Goal: Task Accomplishment & Management: Complete application form

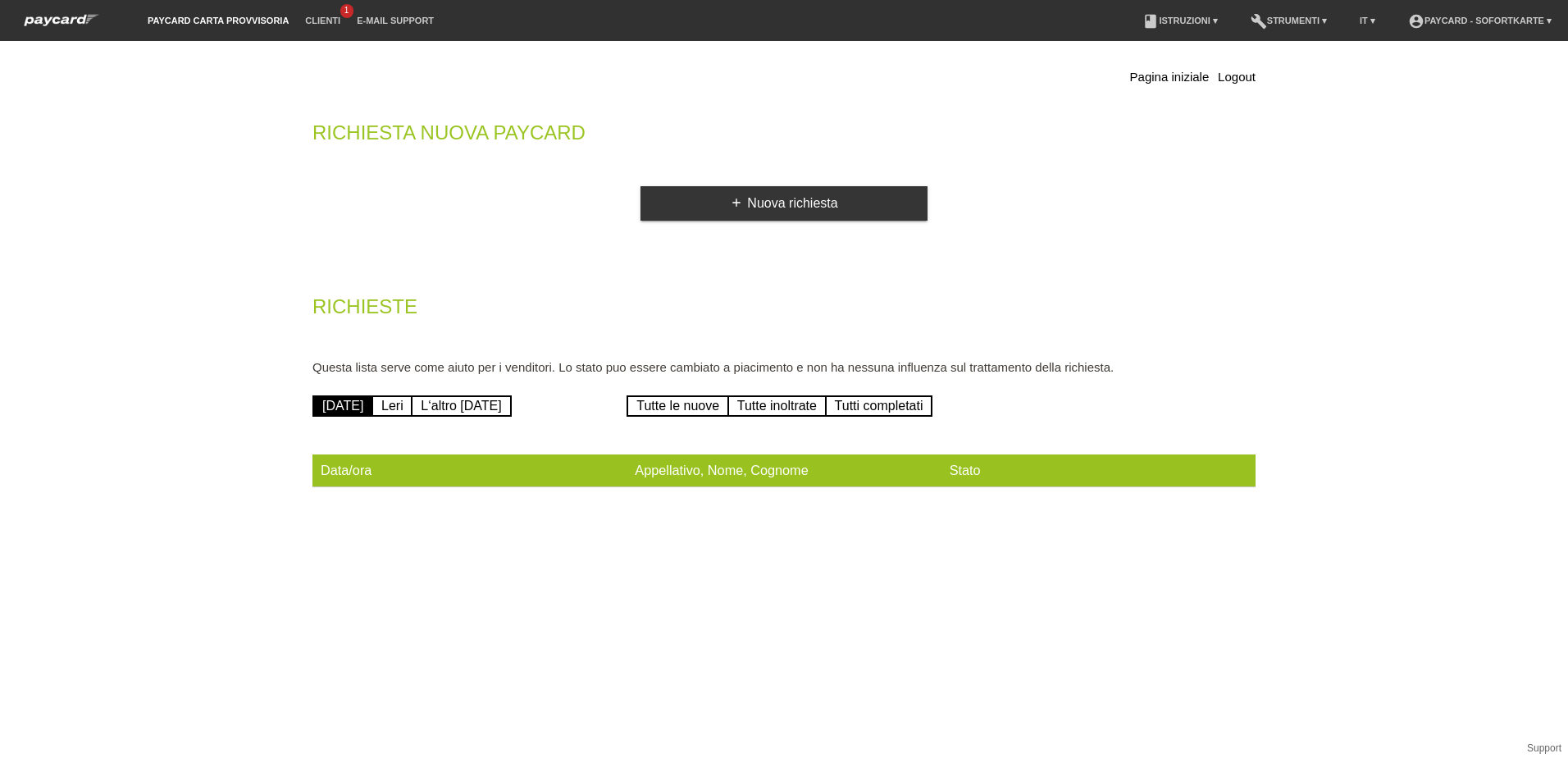
click at [880, 222] on div "Pagina iniziale Logout Richiesta nuova Paycard add Nuova richiesta Richieste Qu…" at bounding box center [784, 280] width 968 height 463
click at [852, 195] on link "add Nuova richiesta" at bounding box center [784, 204] width 287 height 35
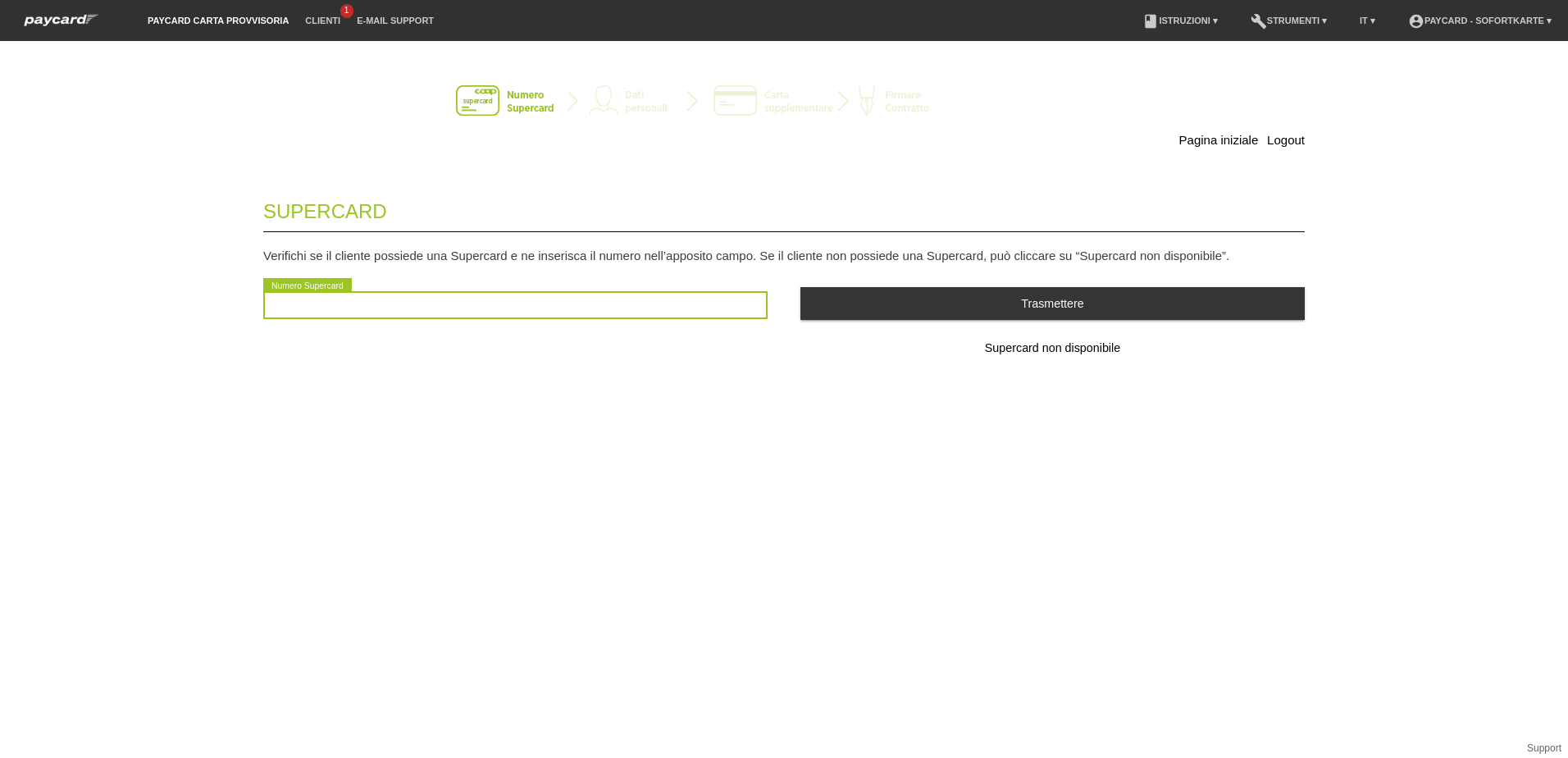
click at [639, 298] on input "text" at bounding box center [515, 305] width 505 height 28
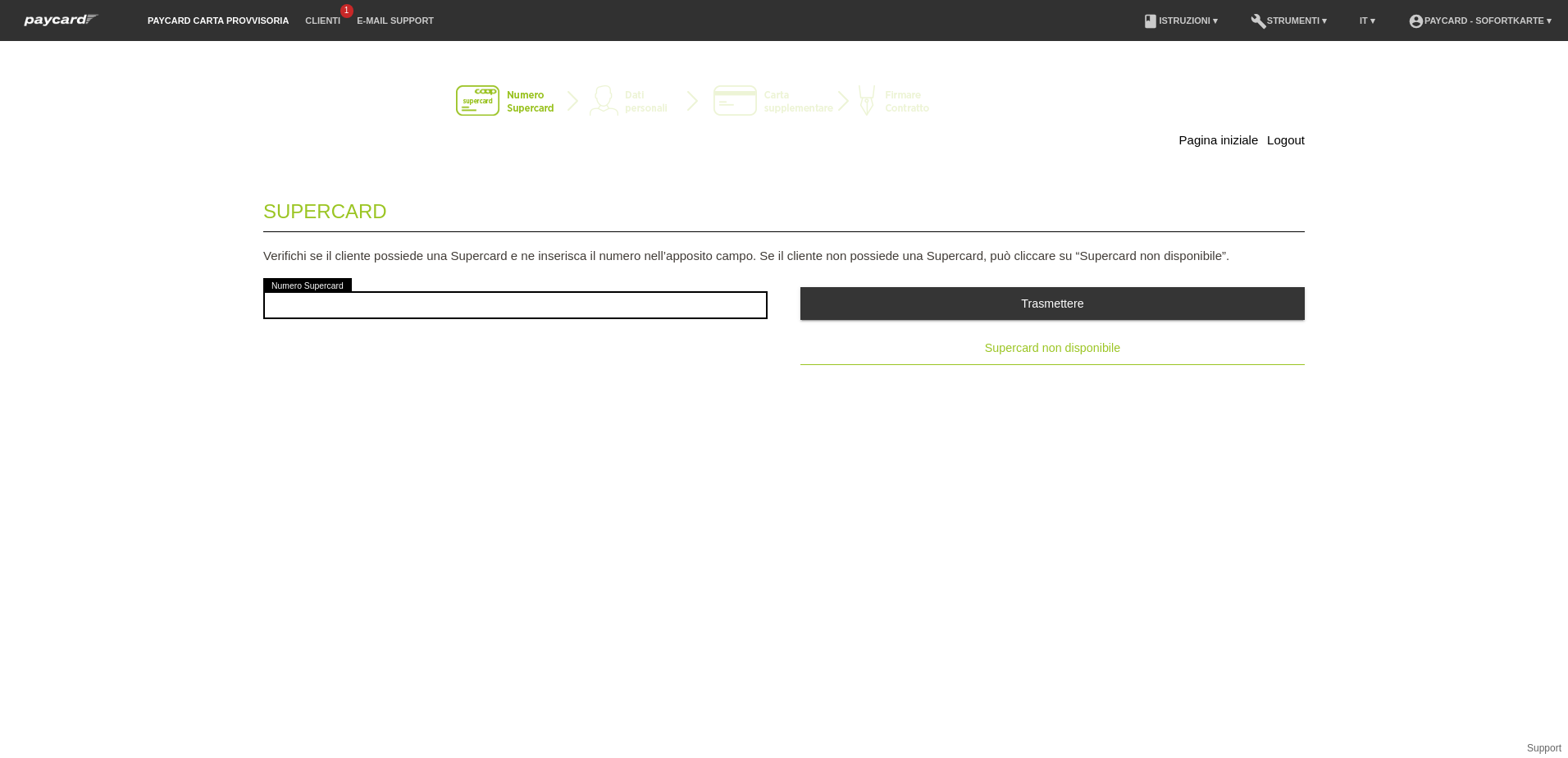
click at [1070, 360] on button "Supercard non disponibile" at bounding box center [1053, 349] width 505 height 33
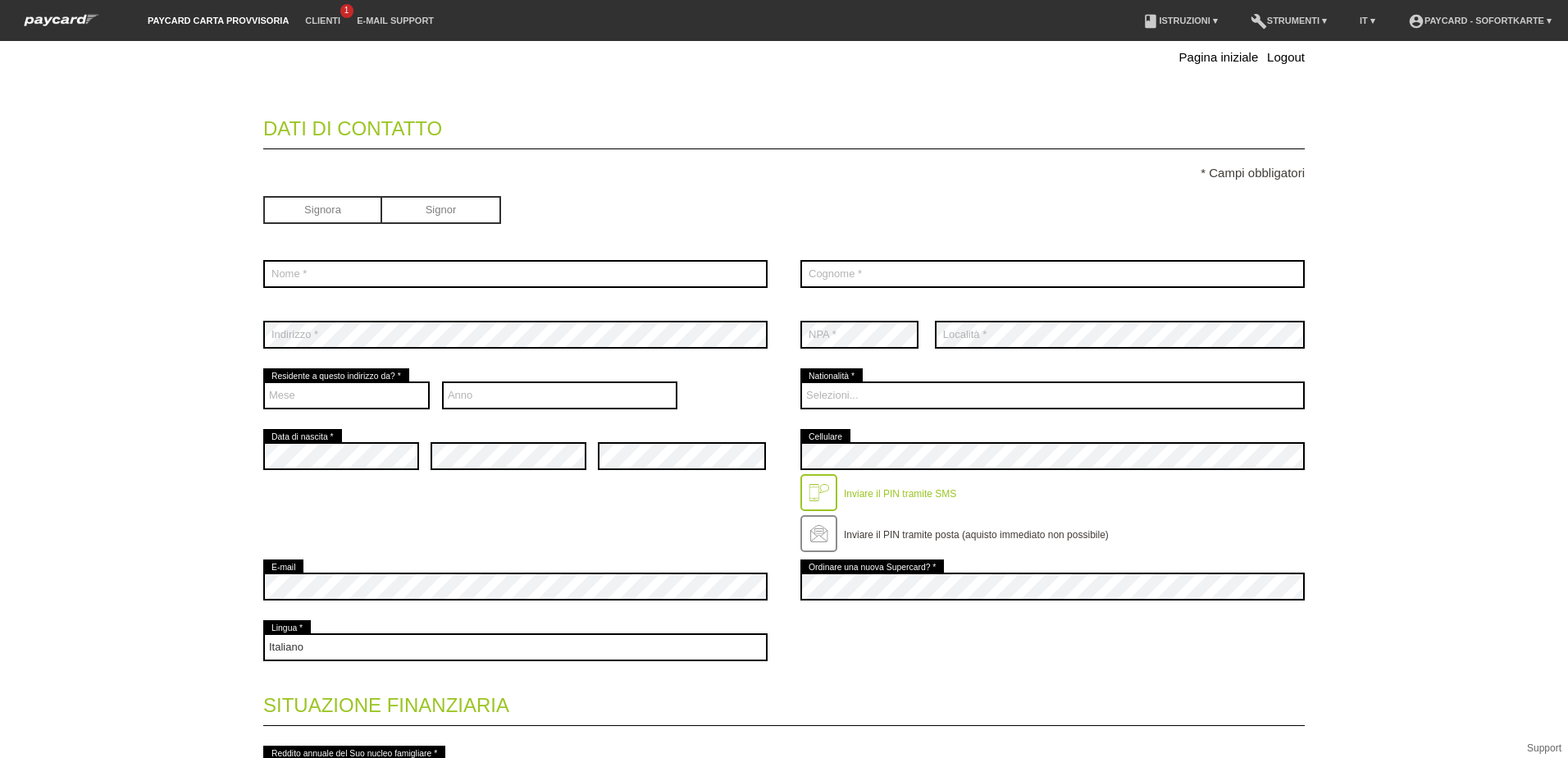
scroll to position [82, 0]
click at [299, 211] on input "radio" at bounding box center [322, 210] width 119 height 25
radio input "true"
click at [401, 294] on div "error Nome *" at bounding box center [515, 275] width 505 height 61
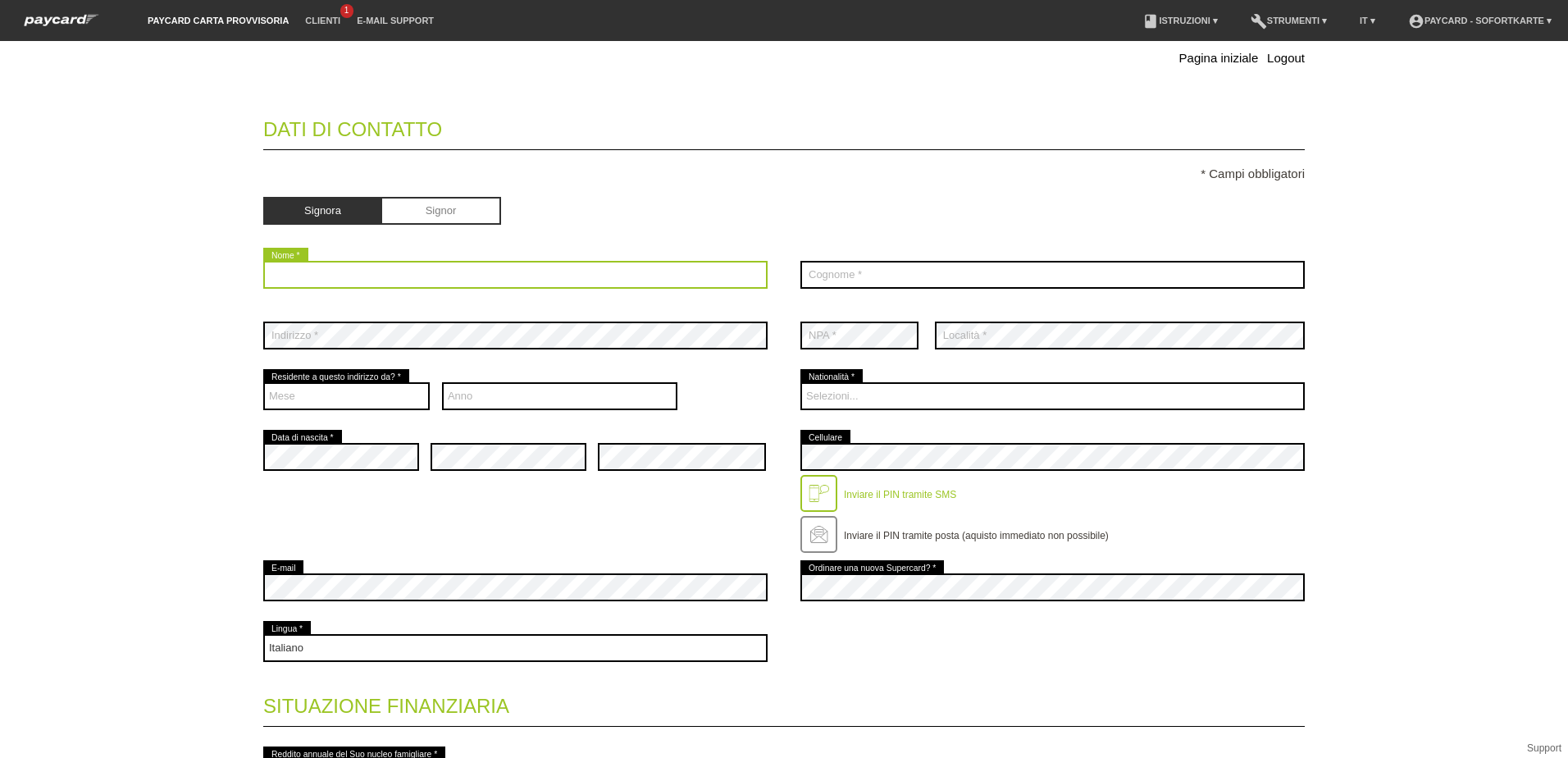
click at [404, 267] on input "text" at bounding box center [515, 275] width 505 height 28
type input "Giorgia Giovanna Marzia"
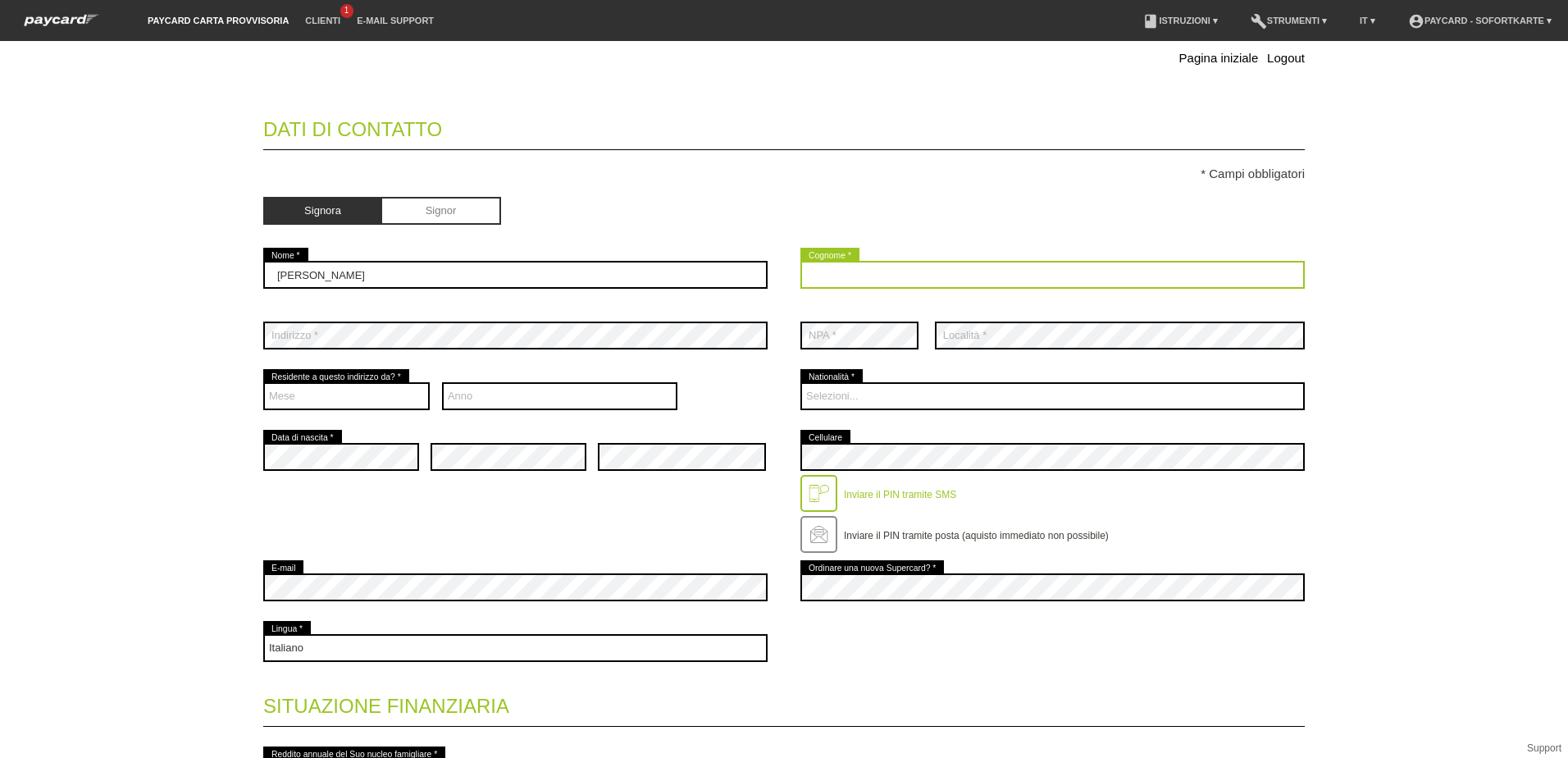
click at [884, 270] on input "text" at bounding box center [1053, 275] width 505 height 28
type input "Ghiringhelli"
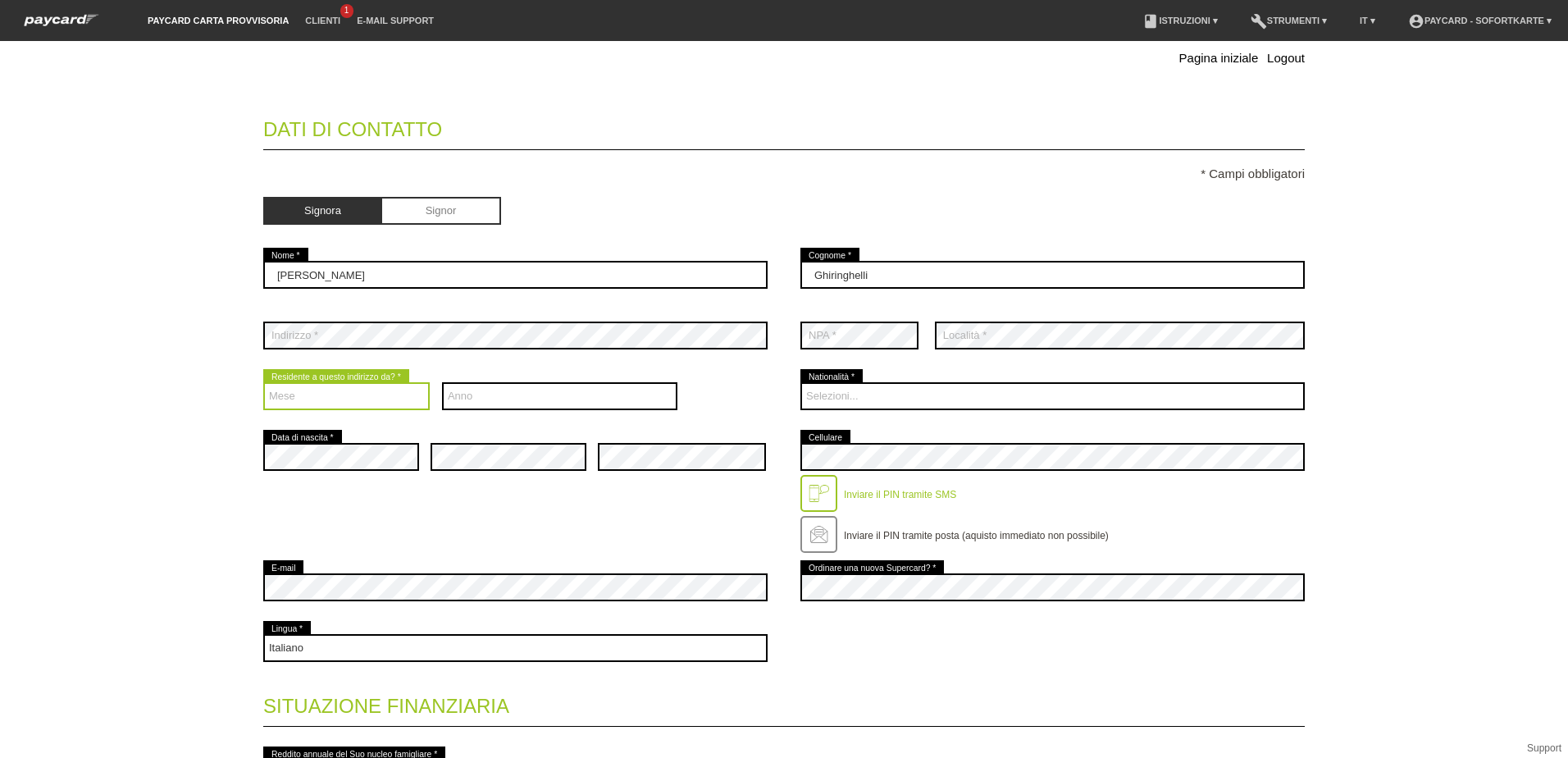
click at [340, 394] on select "Mese 01 02 03 04 05 06 07 08 09 10 11 12" at bounding box center [346, 397] width 167 height 28
click at [471, 359] on div "error Indirizzo *" at bounding box center [515, 336] width 505 height 61
click at [406, 395] on select "Mese 01 02 03 04 05 06 07 08 09 10 11 12" at bounding box center [346, 397] width 167 height 28
select select "03"
click at [263, 383] on select "Mese 01 02 03 04 05 06 07 08 09 10 11 12" at bounding box center [346, 397] width 167 height 28
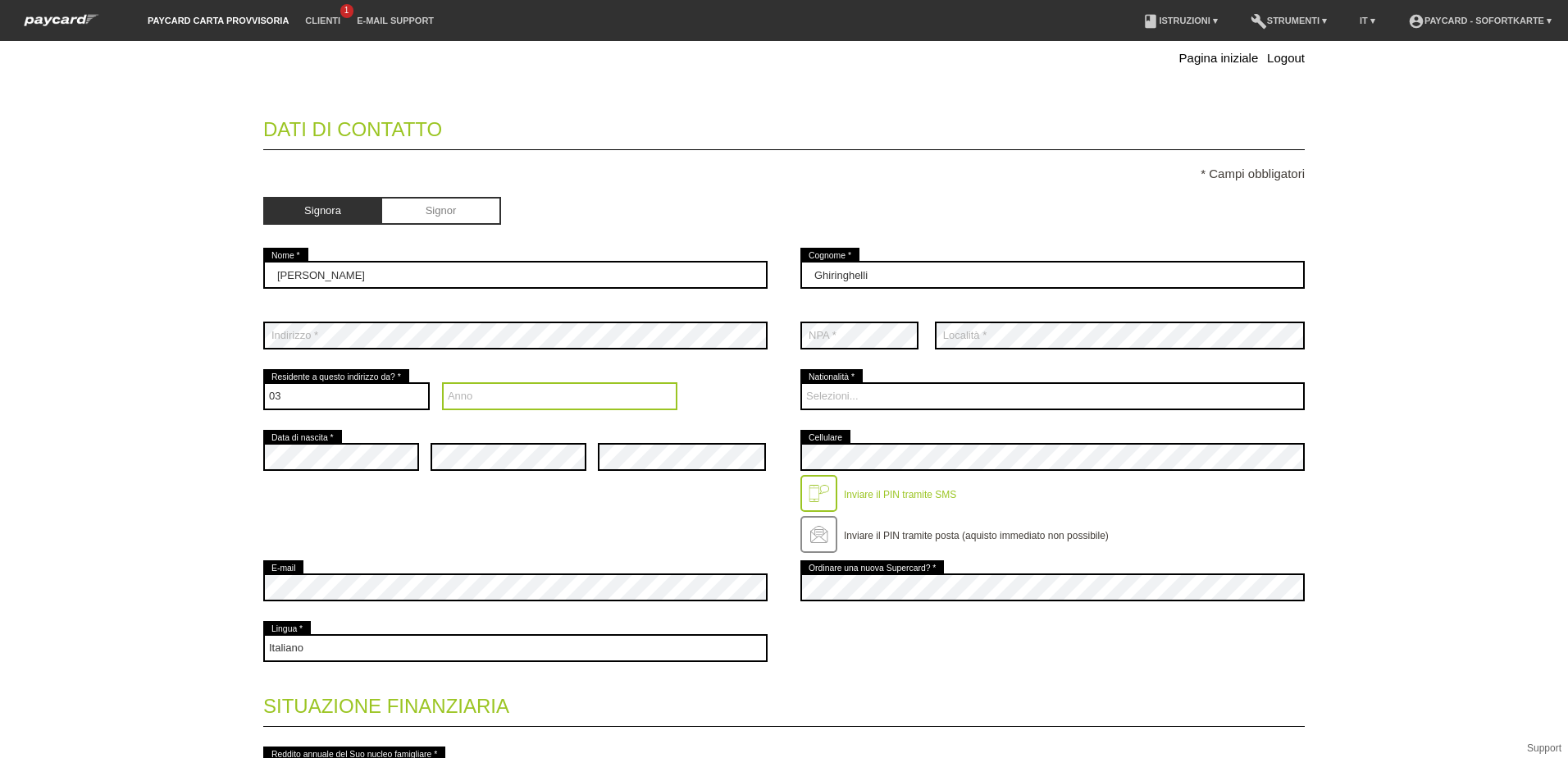
click at [474, 392] on select "Anno 2025 2024 2023 2022 2021 2020 2019 2018 2017 2016" at bounding box center [560, 397] width 237 height 28
select select "2023"
click at [442, 383] on select "Anno 2025 2024 2023 2022 2021 2020 2019 2018 2017 2016" at bounding box center [560, 397] width 237 height 28
click at [349, 521] on div "error Data di nascita * error error error" at bounding box center [783, 492] width 1041 height 130
click at [360, 437] on div "error Data di nascita *" at bounding box center [340, 457] width 156 height 61
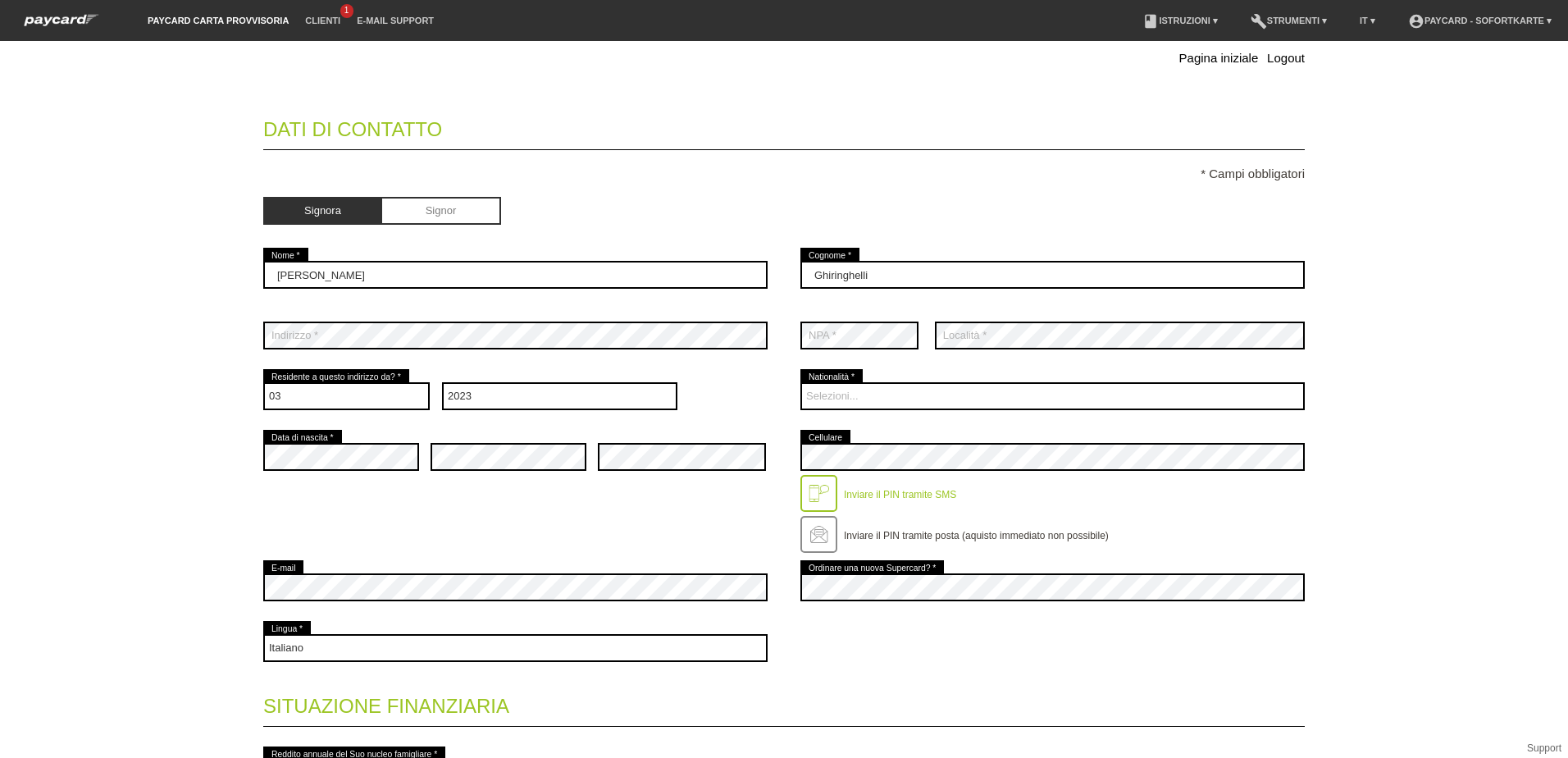
click at [624, 503] on div "error Data di nascita * error error error" at bounding box center [783, 492] width 1041 height 130
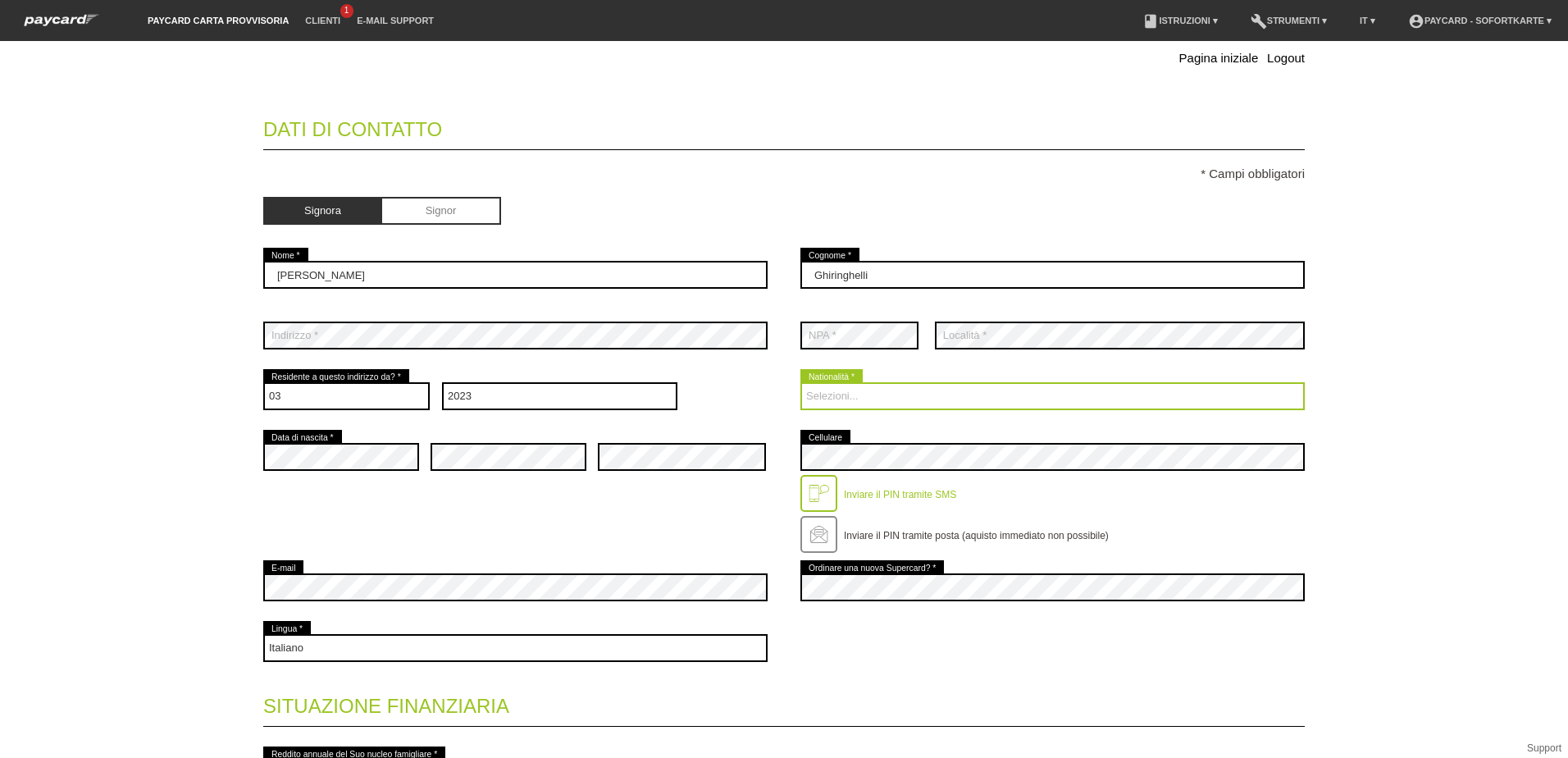
click at [882, 405] on select "Selezioni... Svizzera Austria Germania Liechtenstein ------------ Afghanistan A…" at bounding box center [1053, 397] width 505 height 28
select select "CH"
click at [800, 383] on select "Selezioni... Svizzera Austria Germania Liechtenstein ------------ Afghanistan A…" at bounding box center [1053, 397] width 505 height 28
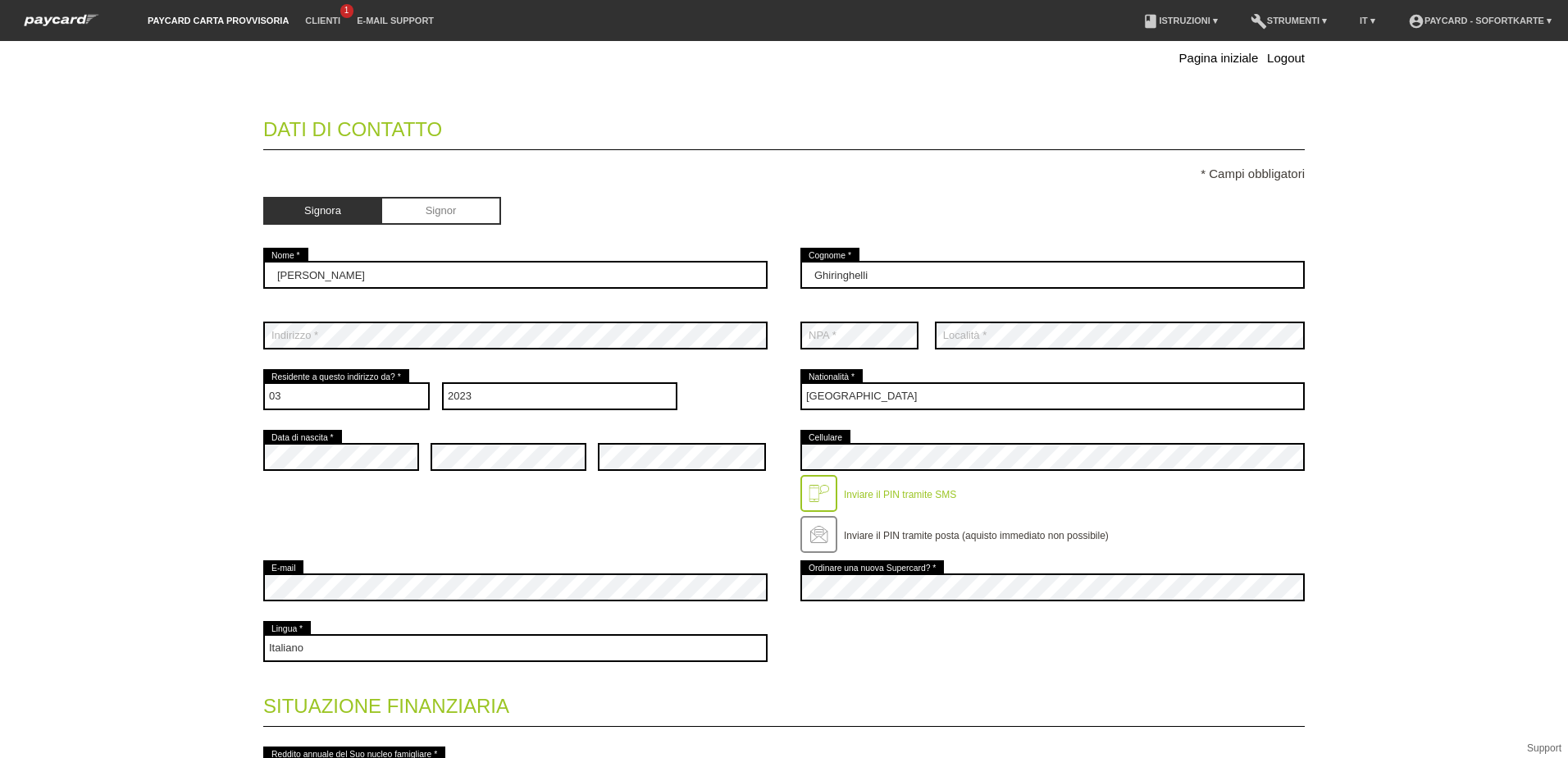
click at [951, 438] on div "error Cellulare Inviare il PIN tramite SMS" at bounding box center [1053, 492] width 505 height 130
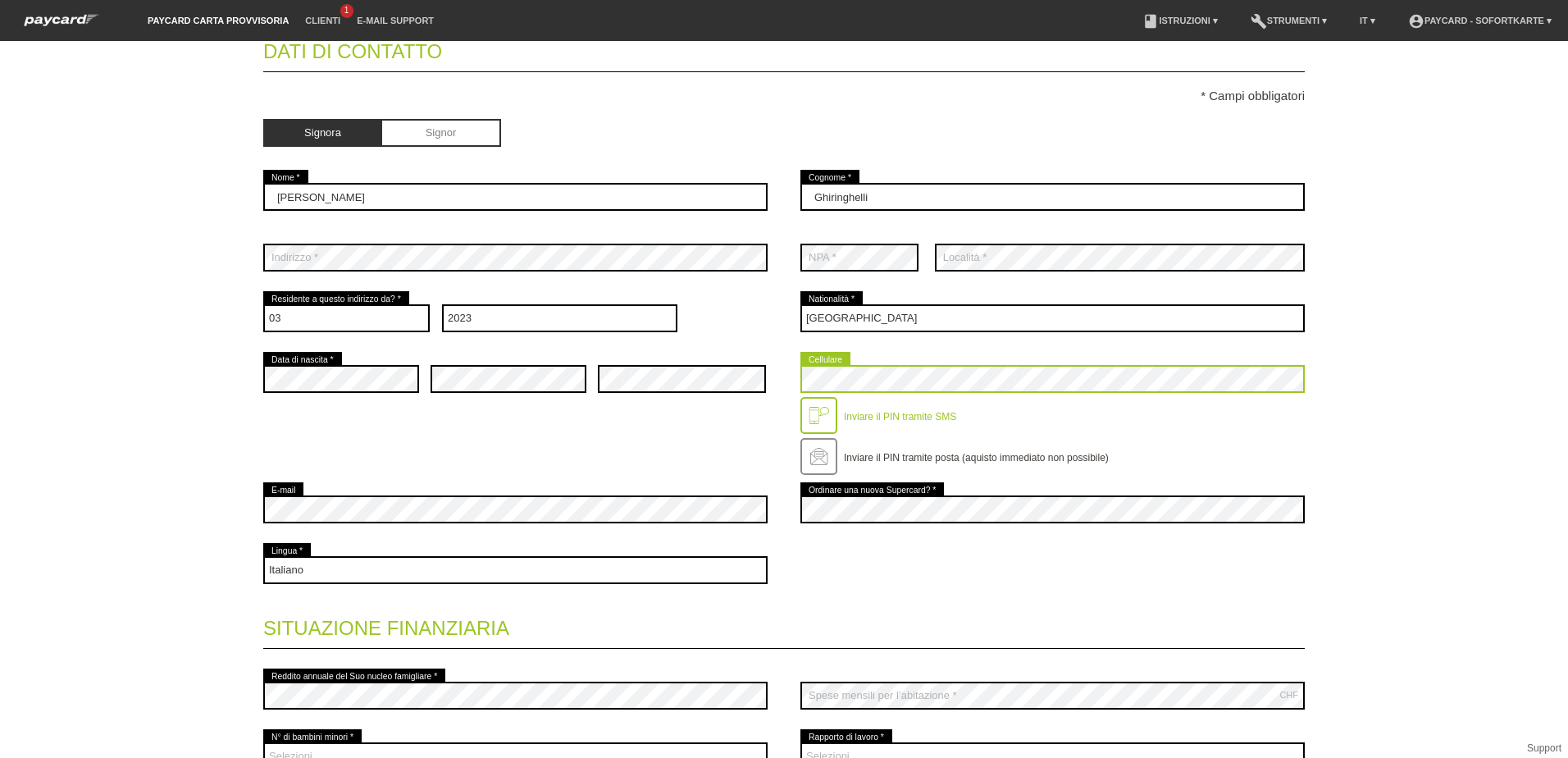
scroll to position [246, 0]
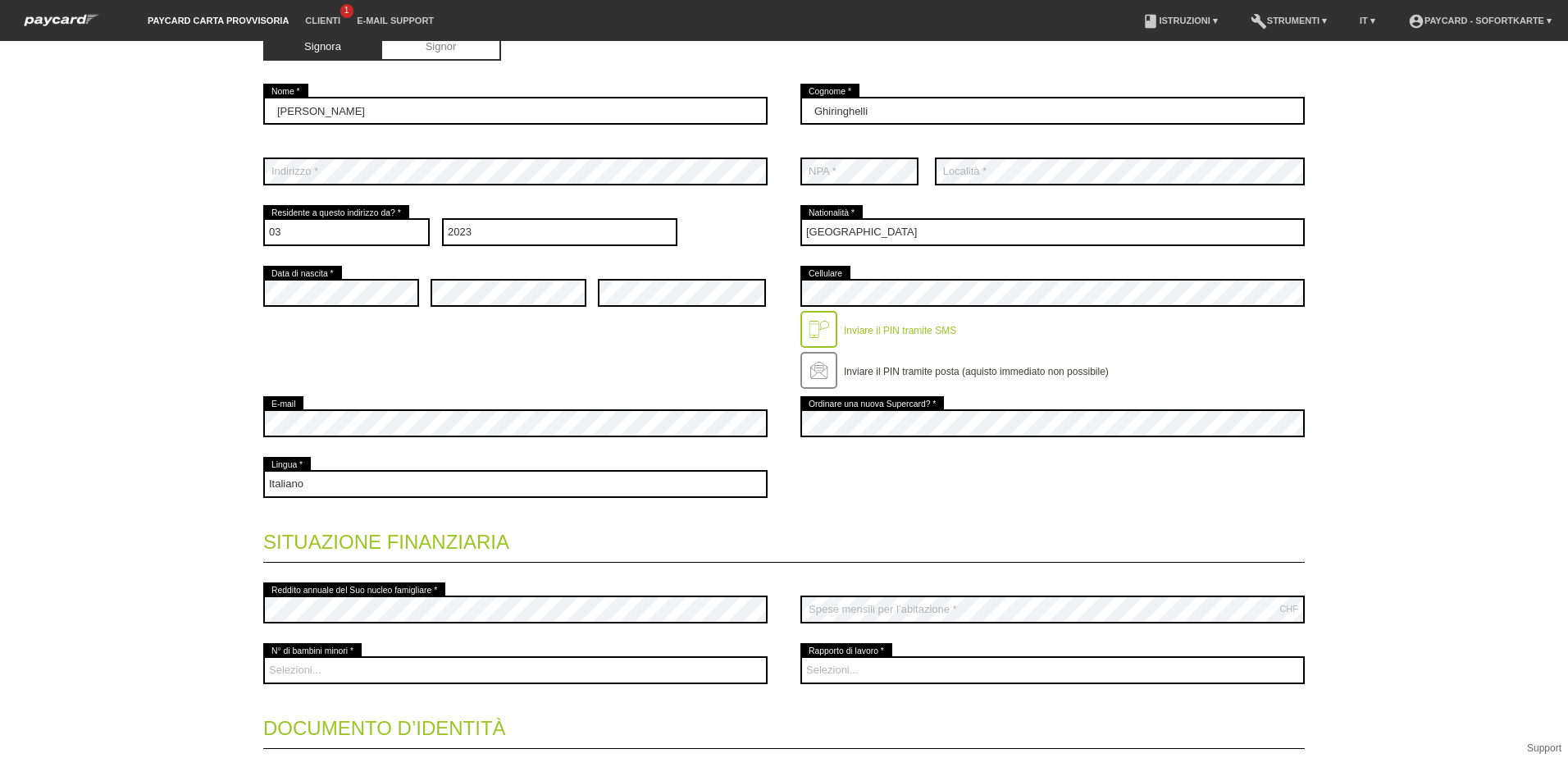
click at [649, 404] on div "error E-mail" at bounding box center [515, 424] width 505 height 61
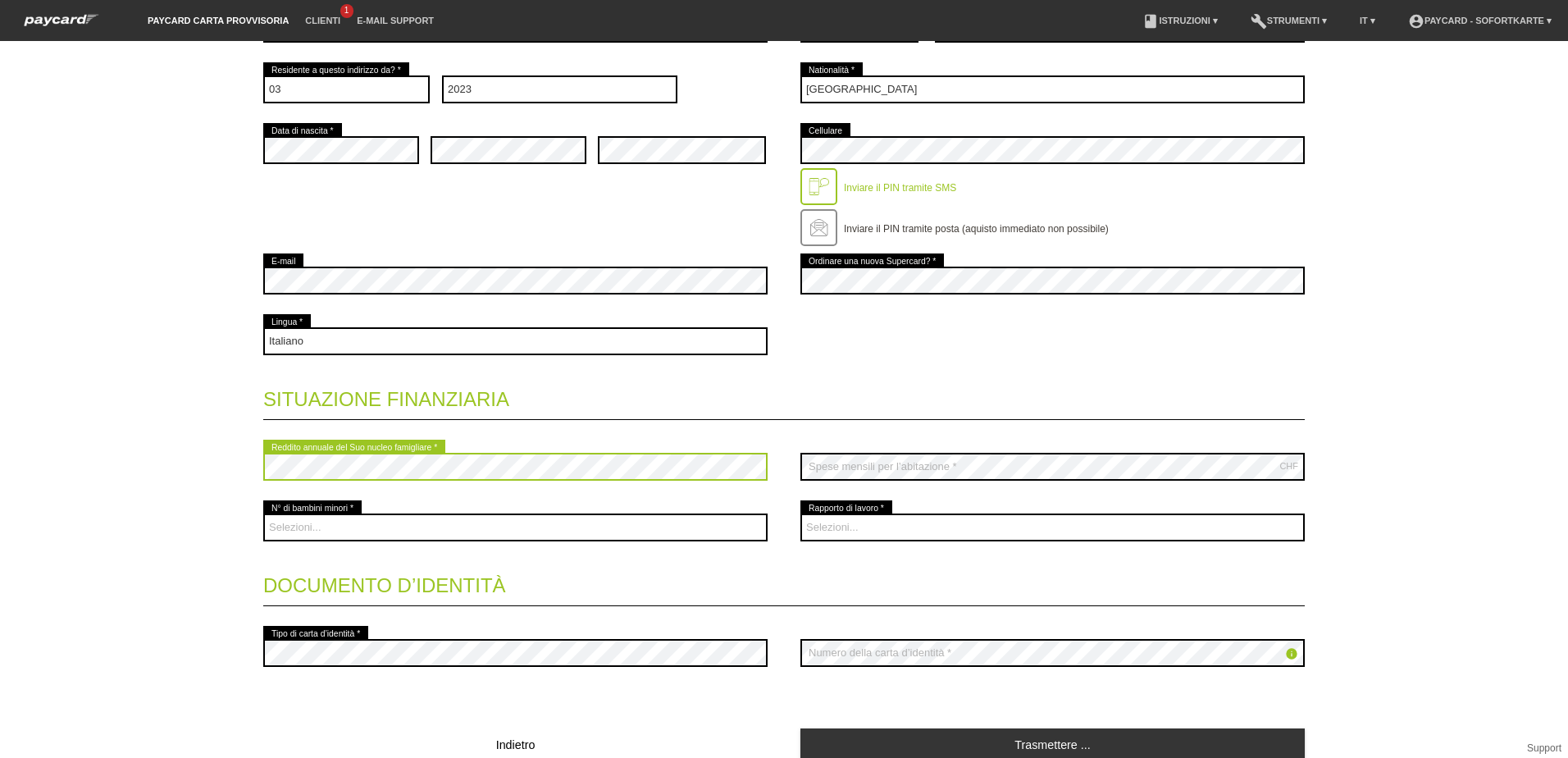
scroll to position [459, 0]
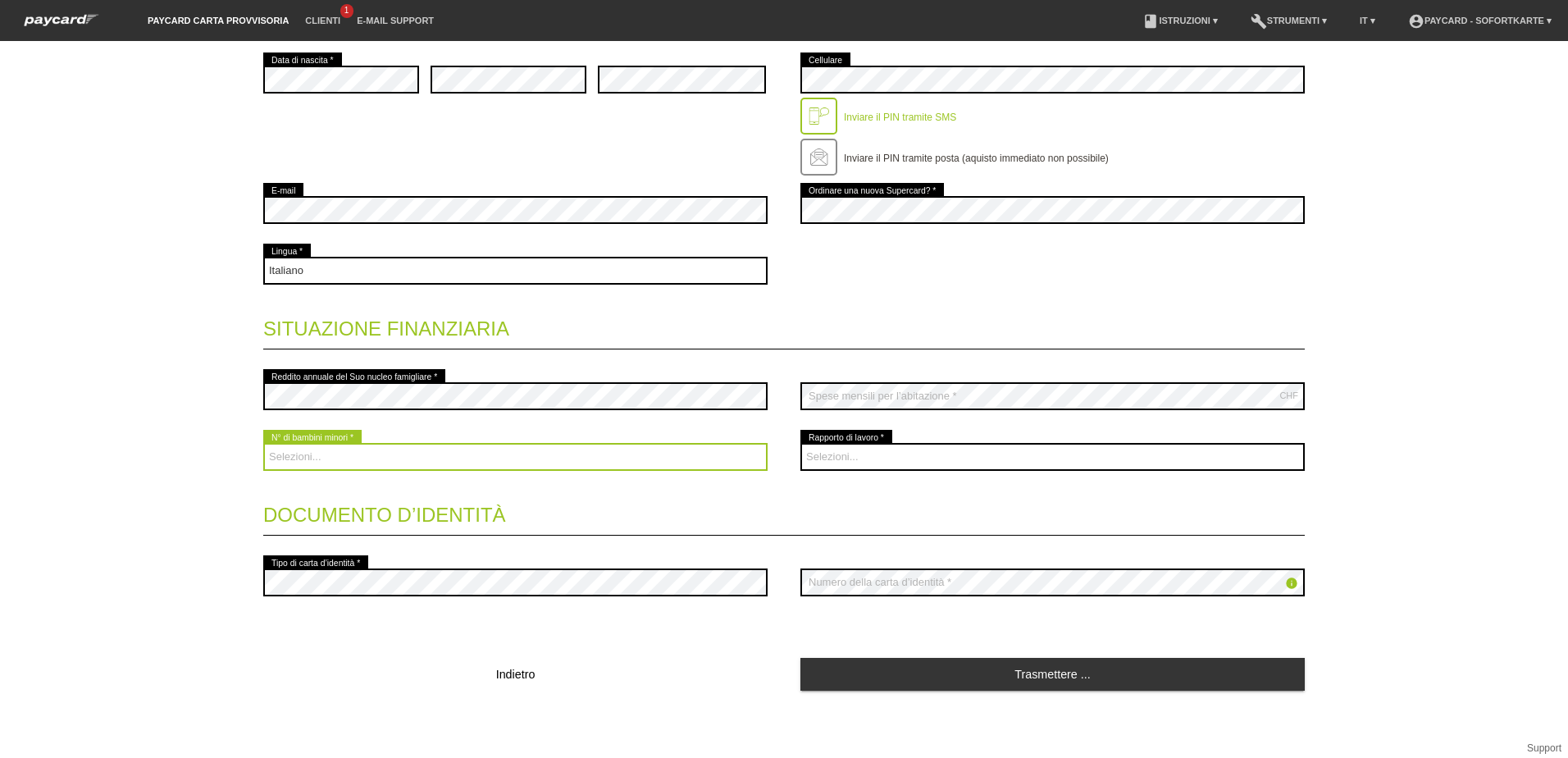
click at [391, 456] on select "Selezioni... 0 1 2 3 4 5 6 7 8 9" at bounding box center [515, 457] width 505 height 28
select select "0"
click at [263, 443] on select "Selezioni... 0 1 2 3 4 5 6 7 8 9" at bounding box center [515, 457] width 505 height 28
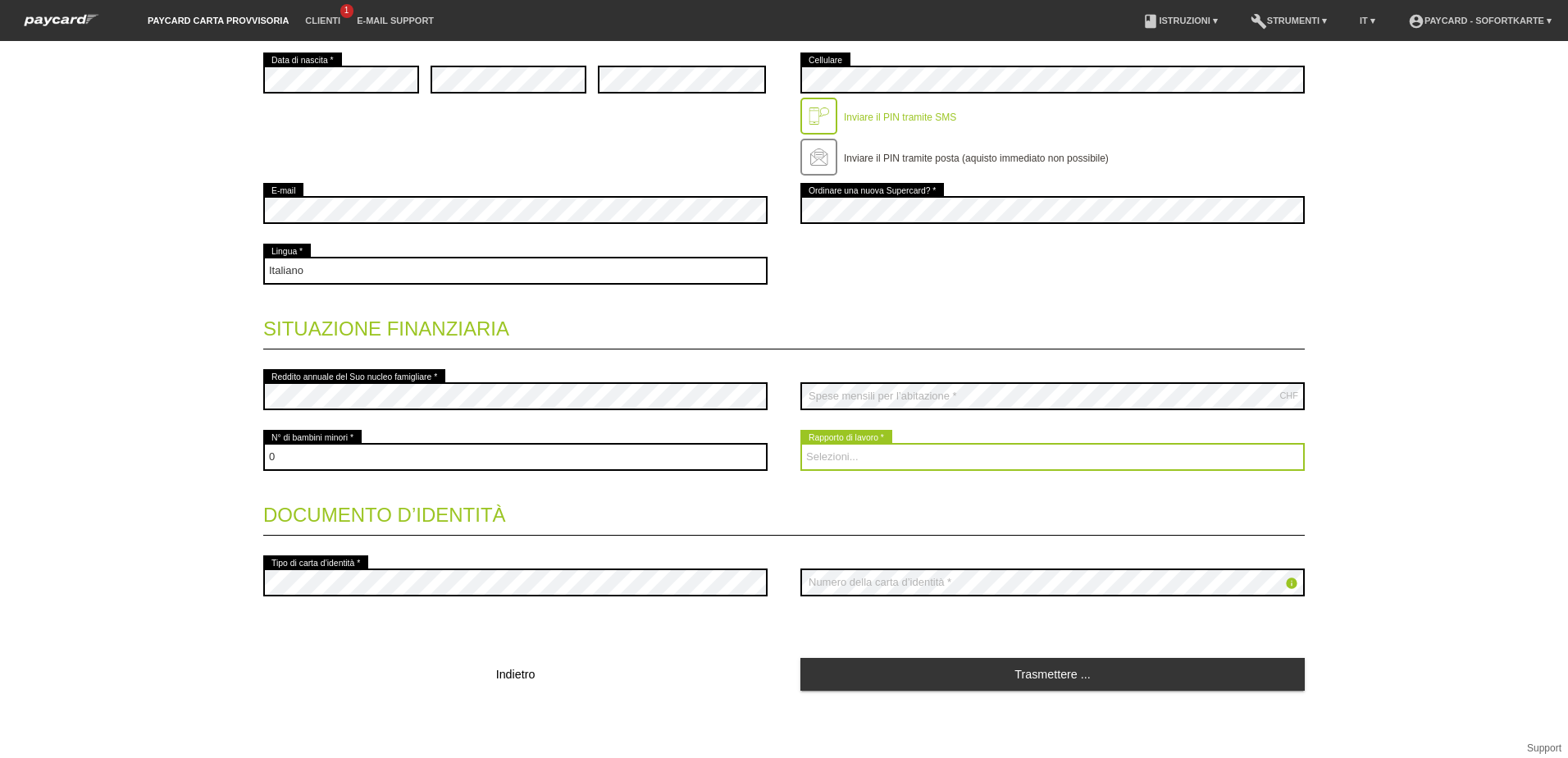
click at [831, 456] on select "Selezioni... A tempo indeterminato A tempo determinato Apprendista/studente Pen…" at bounding box center [1053, 457] width 505 height 28
select select "UNLIMITED"
click at [800, 443] on select "Selezioni... A tempo indeterminato A tempo determinato Apprendista/studente Pen…" at bounding box center [1053, 457] width 505 height 28
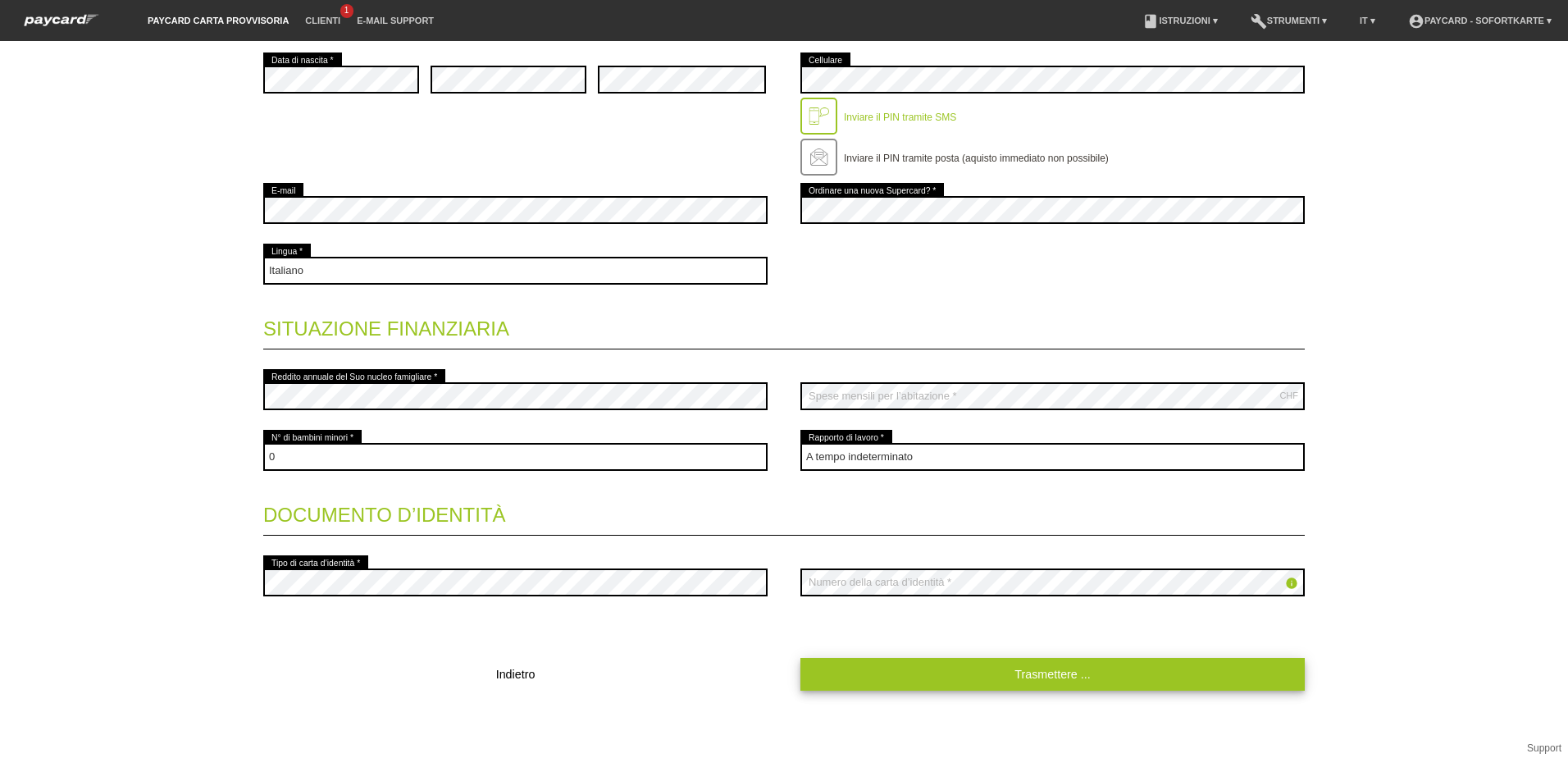
click at [909, 663] on link "Trasmettere ..." at bounding box center [1053, 674] width 505 height 32
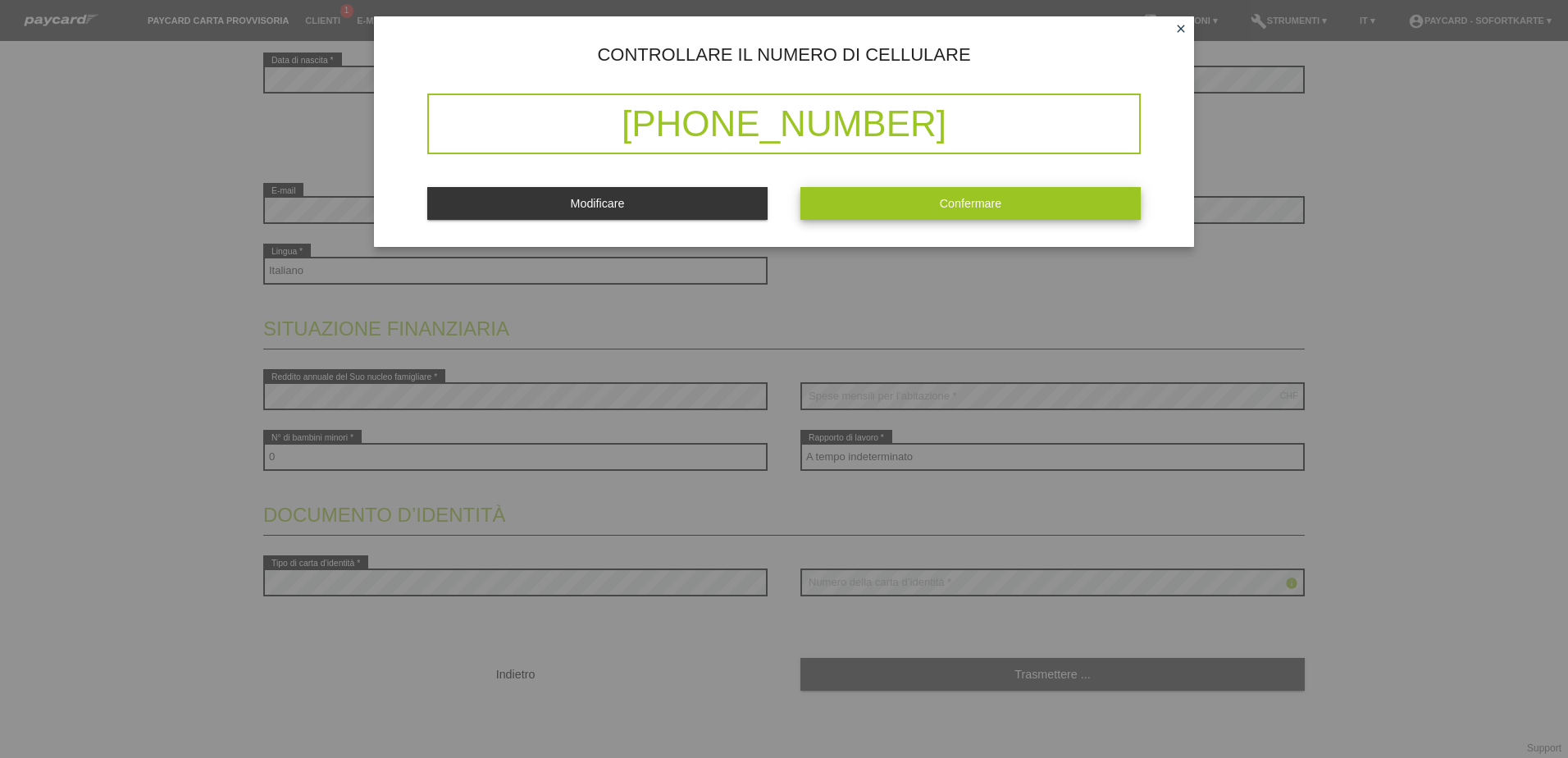
click at [965, 214] on button "Confermare" at bounding box center [970, 203] width 340 height 32
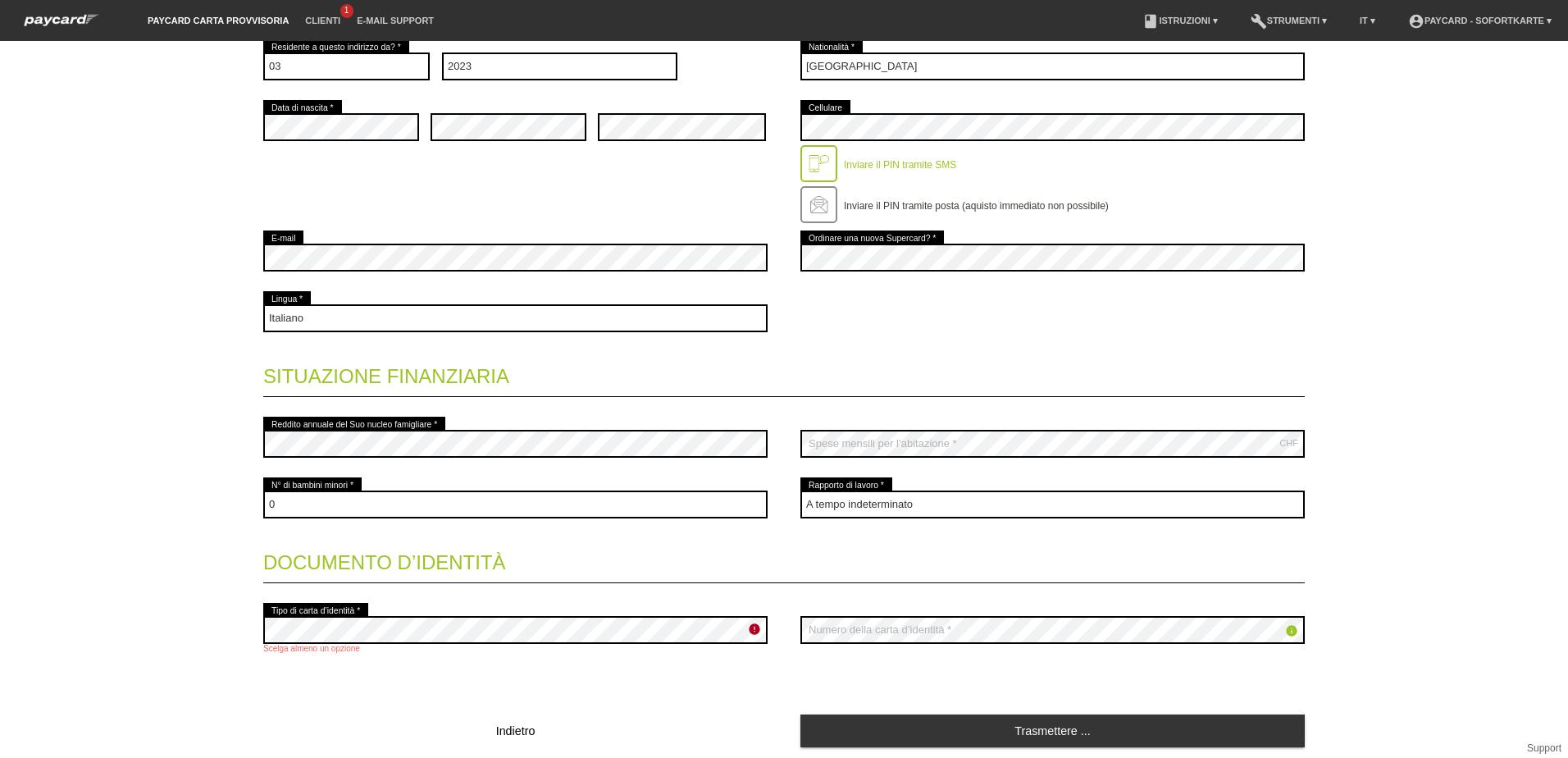
scroll to position [468, 0]
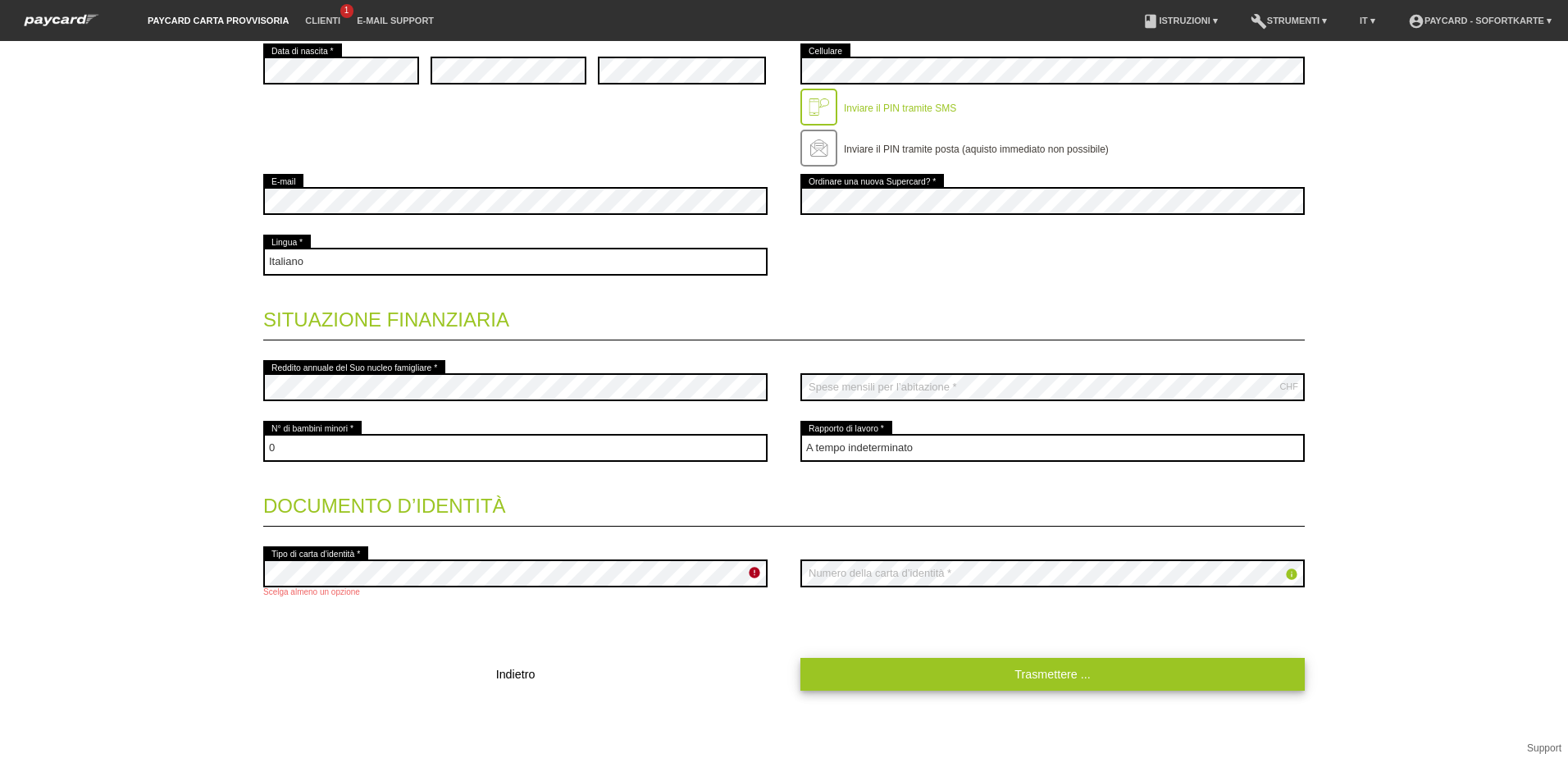
click at [1028, 689] on link "Trasmettere ..." at bounding box center [1053, 674] width 505 height 32
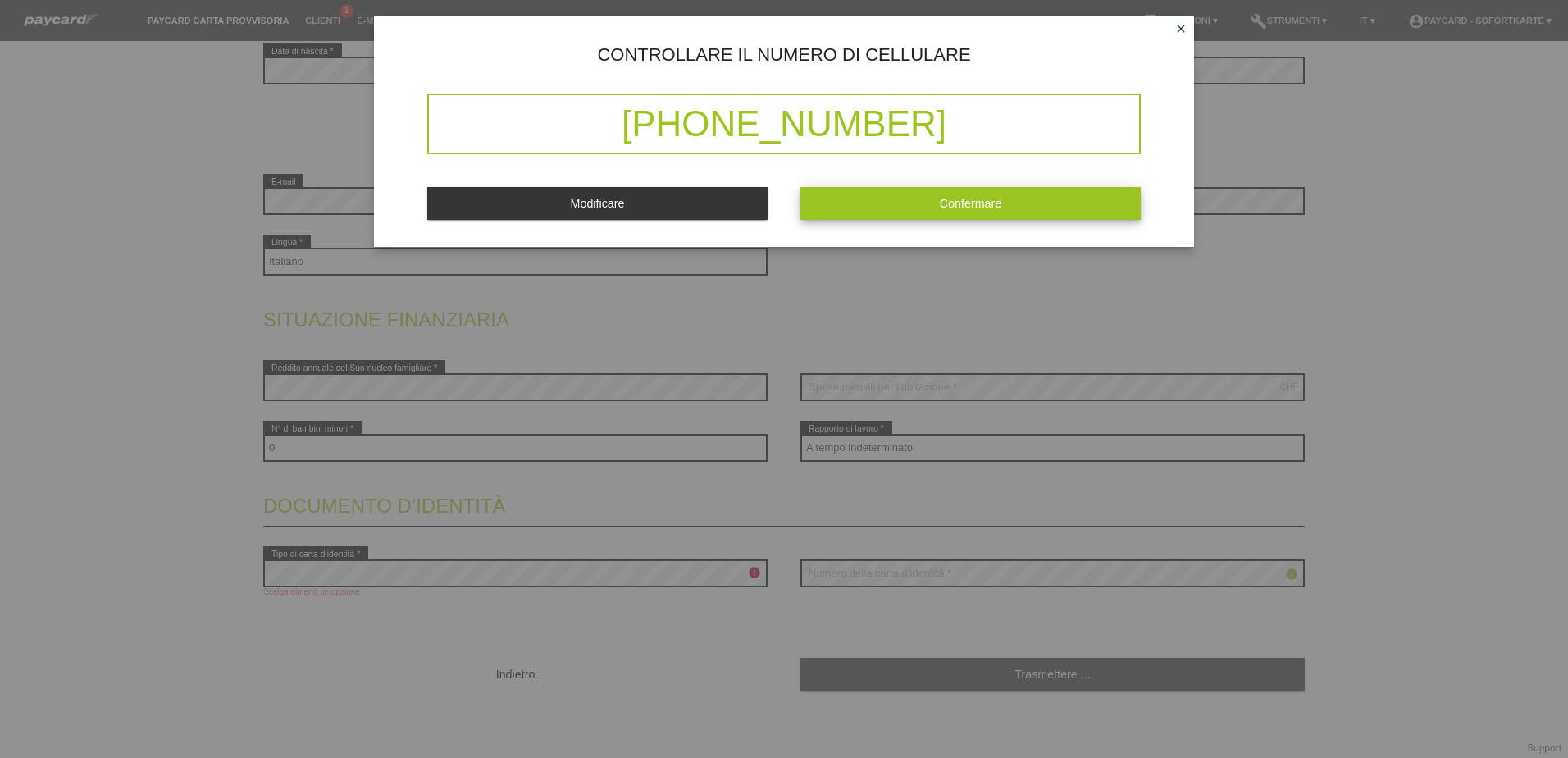
click at [904, 196] on button "Confermare" at bounding box center [970, 203] width 340 height 32
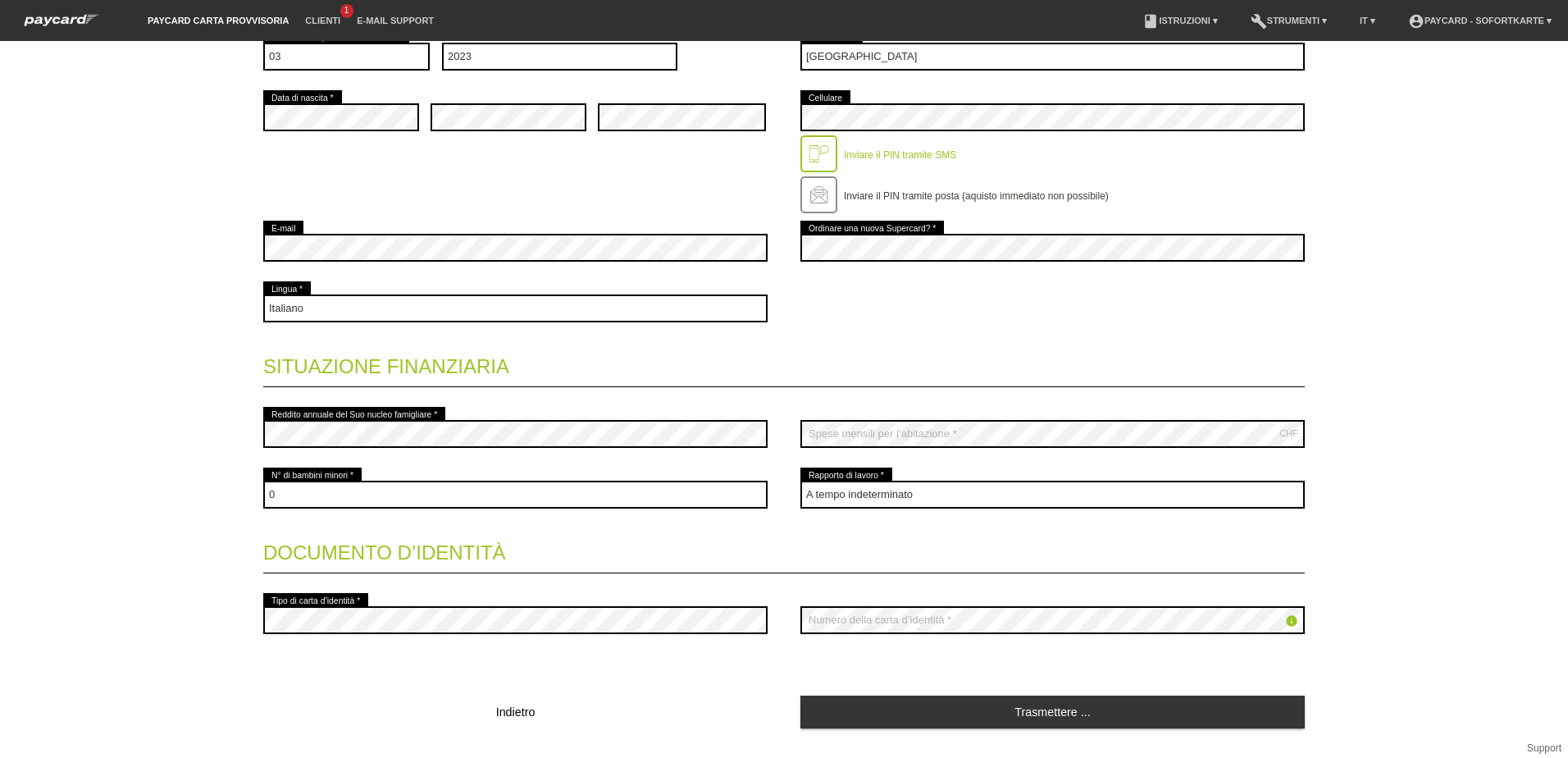
scroll to position [493, 0]
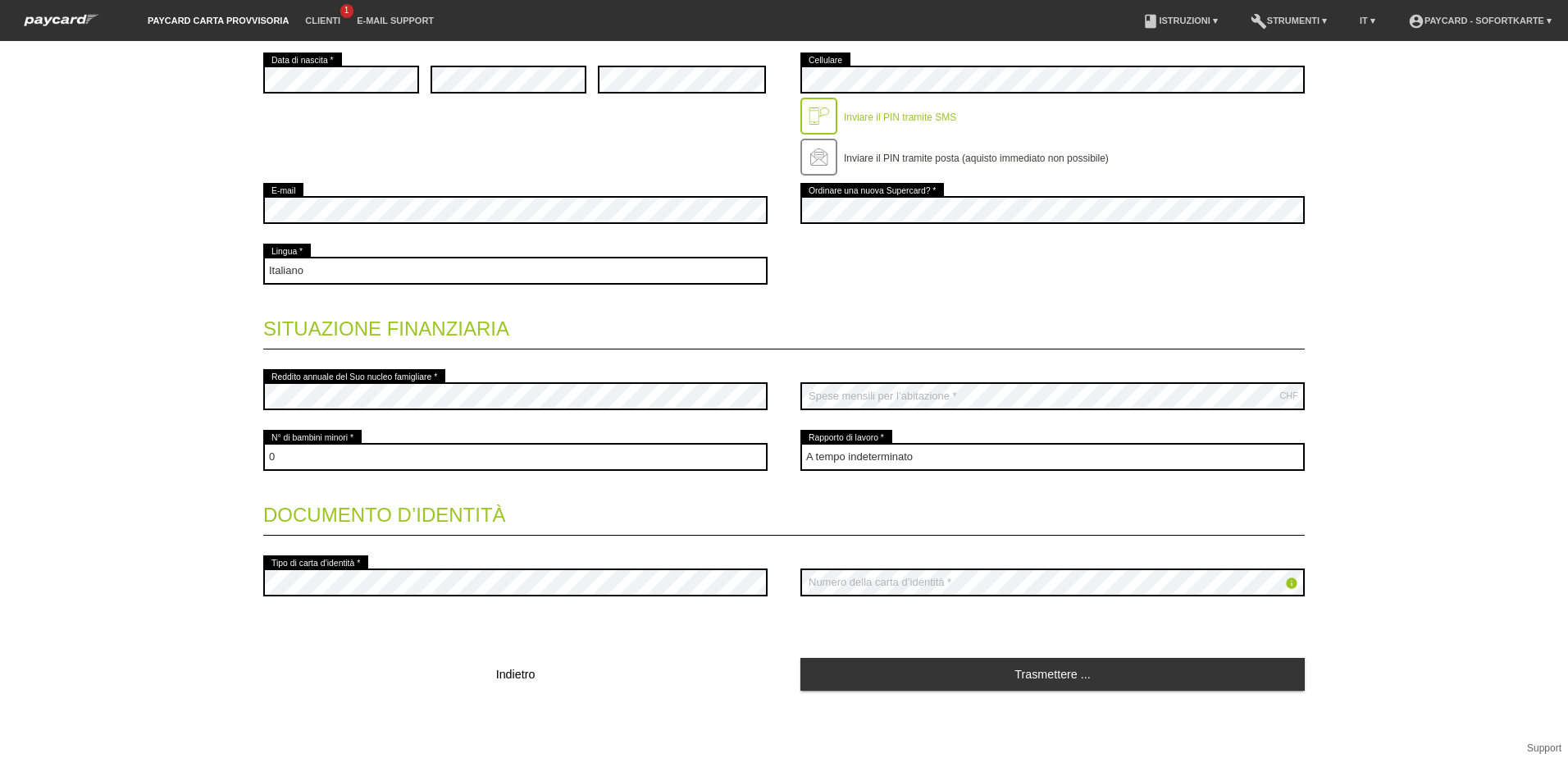
click at [1285, 586] on icon "info" at bounding box center [1292, 583] width 13 height 13
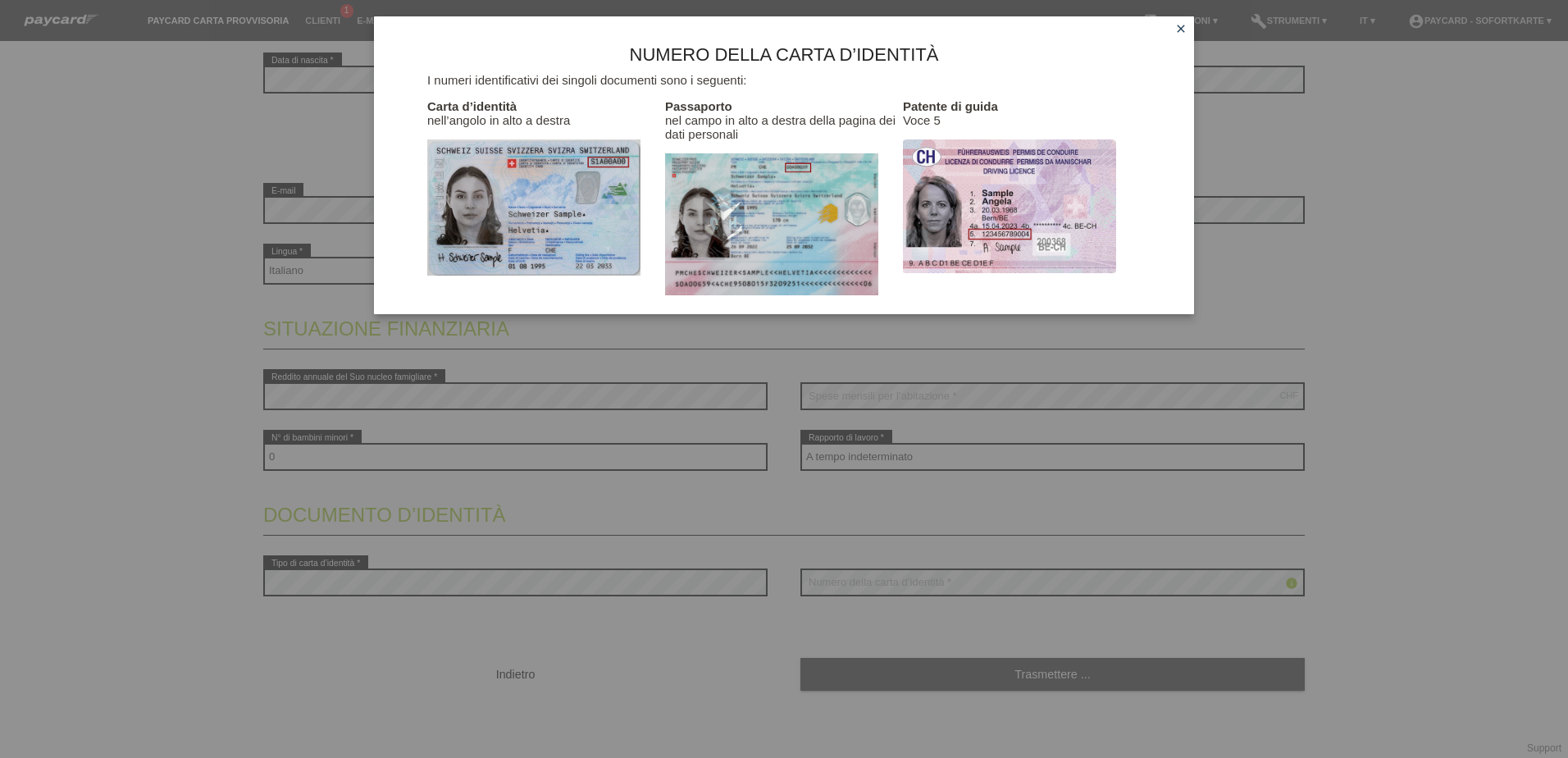
click at [1176, 29] on icon "close" at bounding box center [1181, 29] width 13 height 13
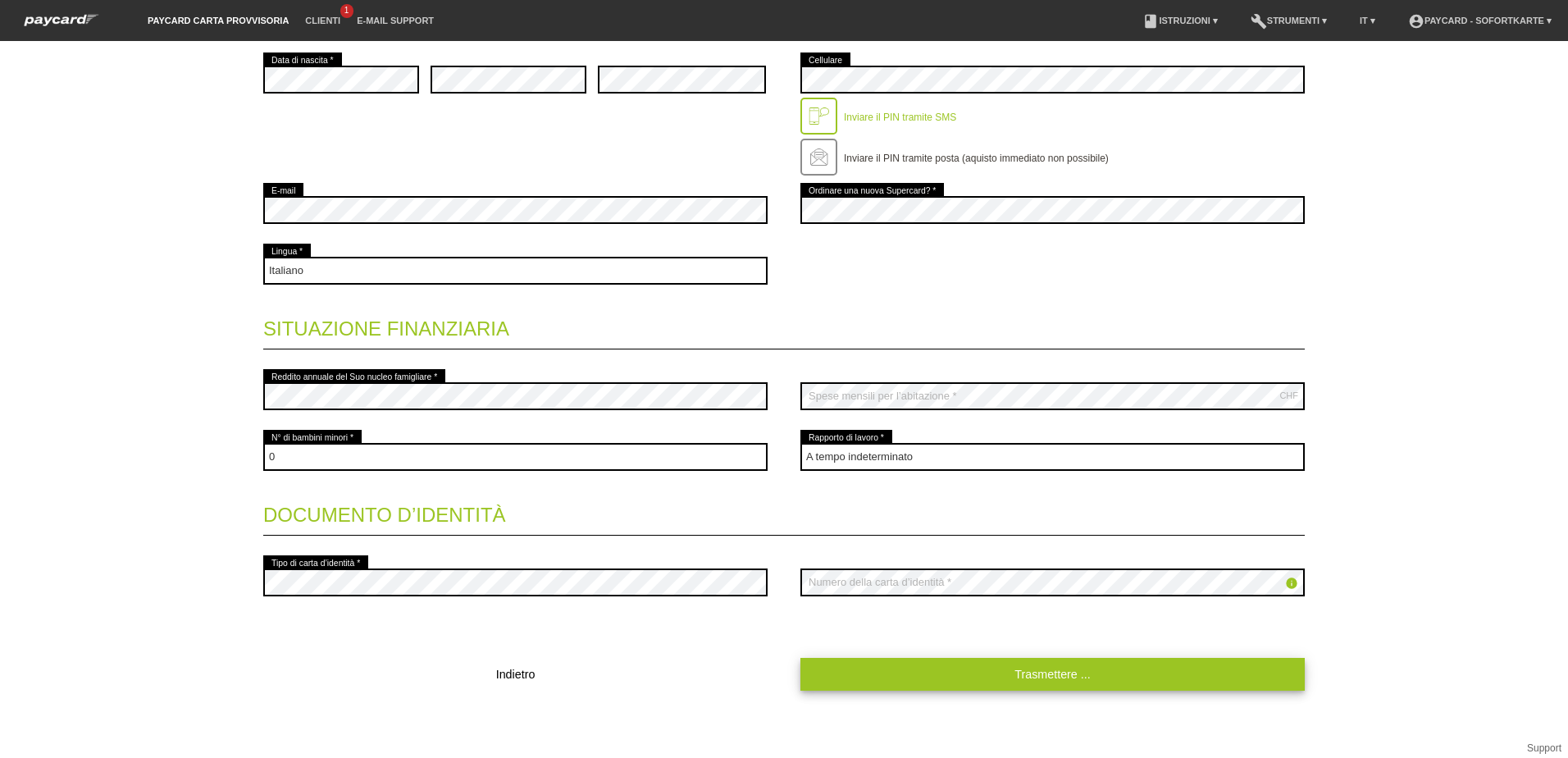
click at [1110, 685] on link "Trasmettere ..." at bounding box center [1053, 674] width 505 height 32
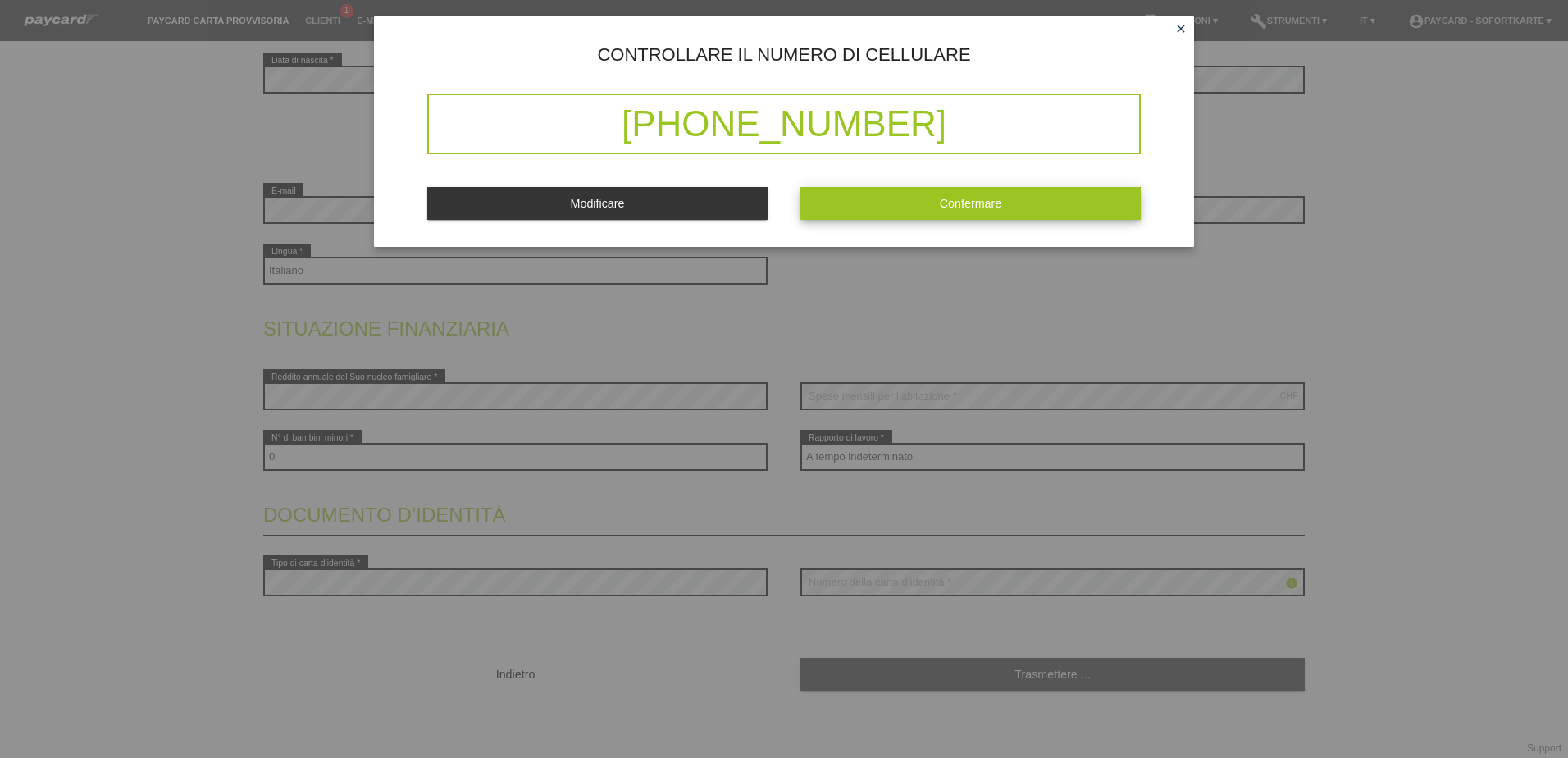
click at [939, 208] on button "Confermare" at bounding box center [970, 203] width 340 height 32
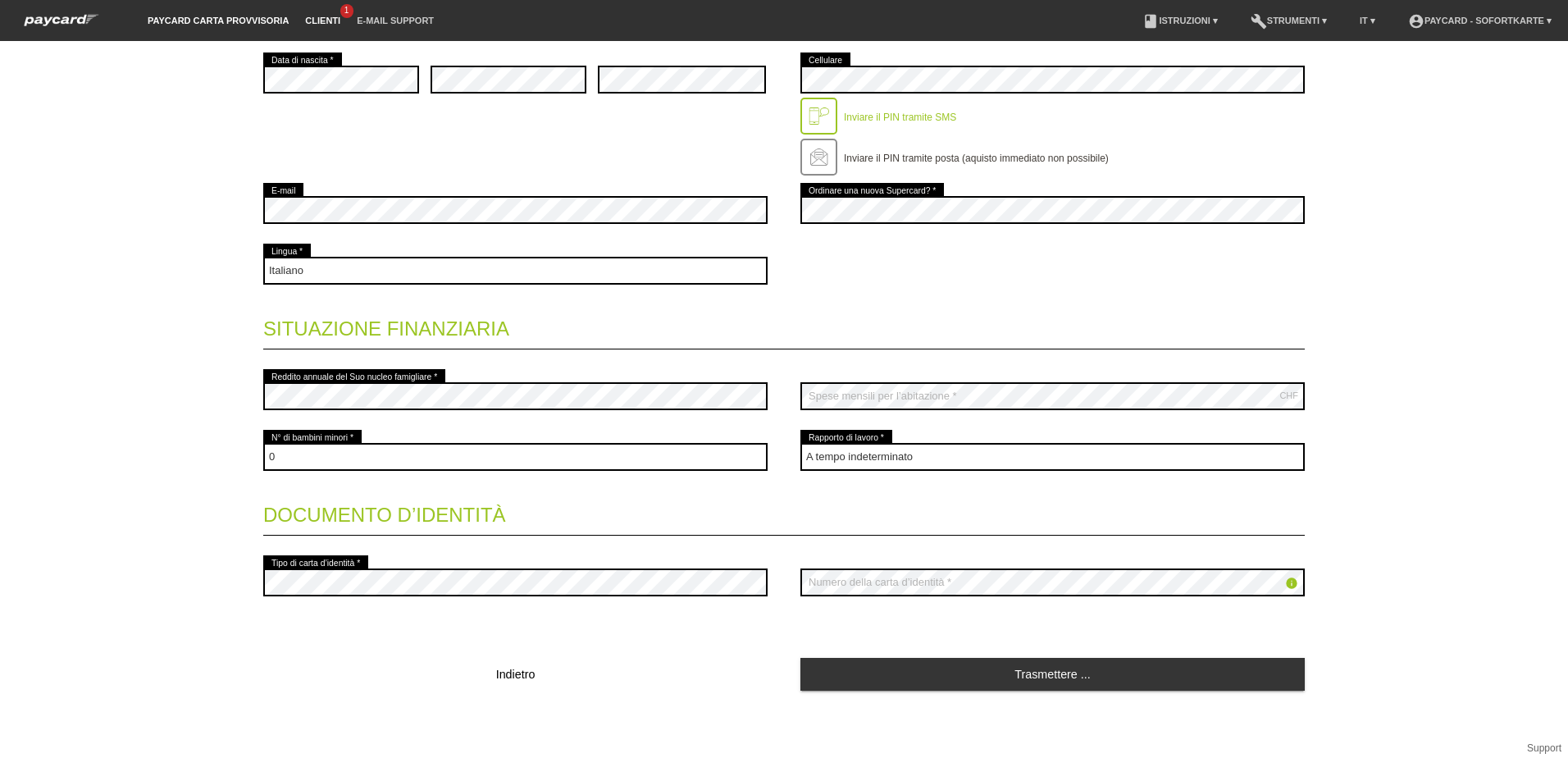
click at [329, 16] on link "Clienti" at bounding box center [322, 21] width 52 height 10
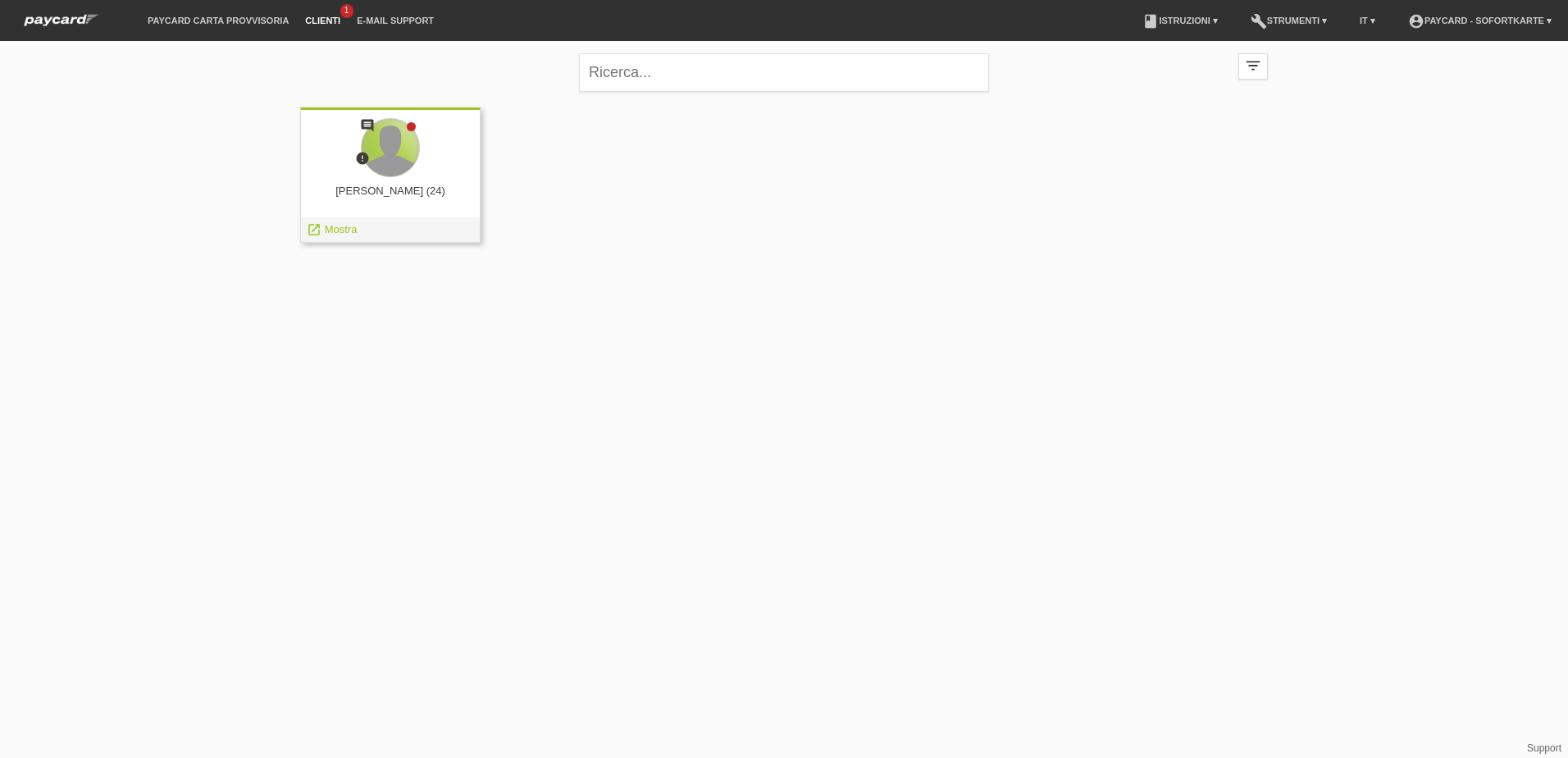
click at [383, 148] on div at bounding box center [391, 148] width 58 height 58
click at [345, 233] on span "Mostra" at bounding box center [341, 229] width 33 height 12
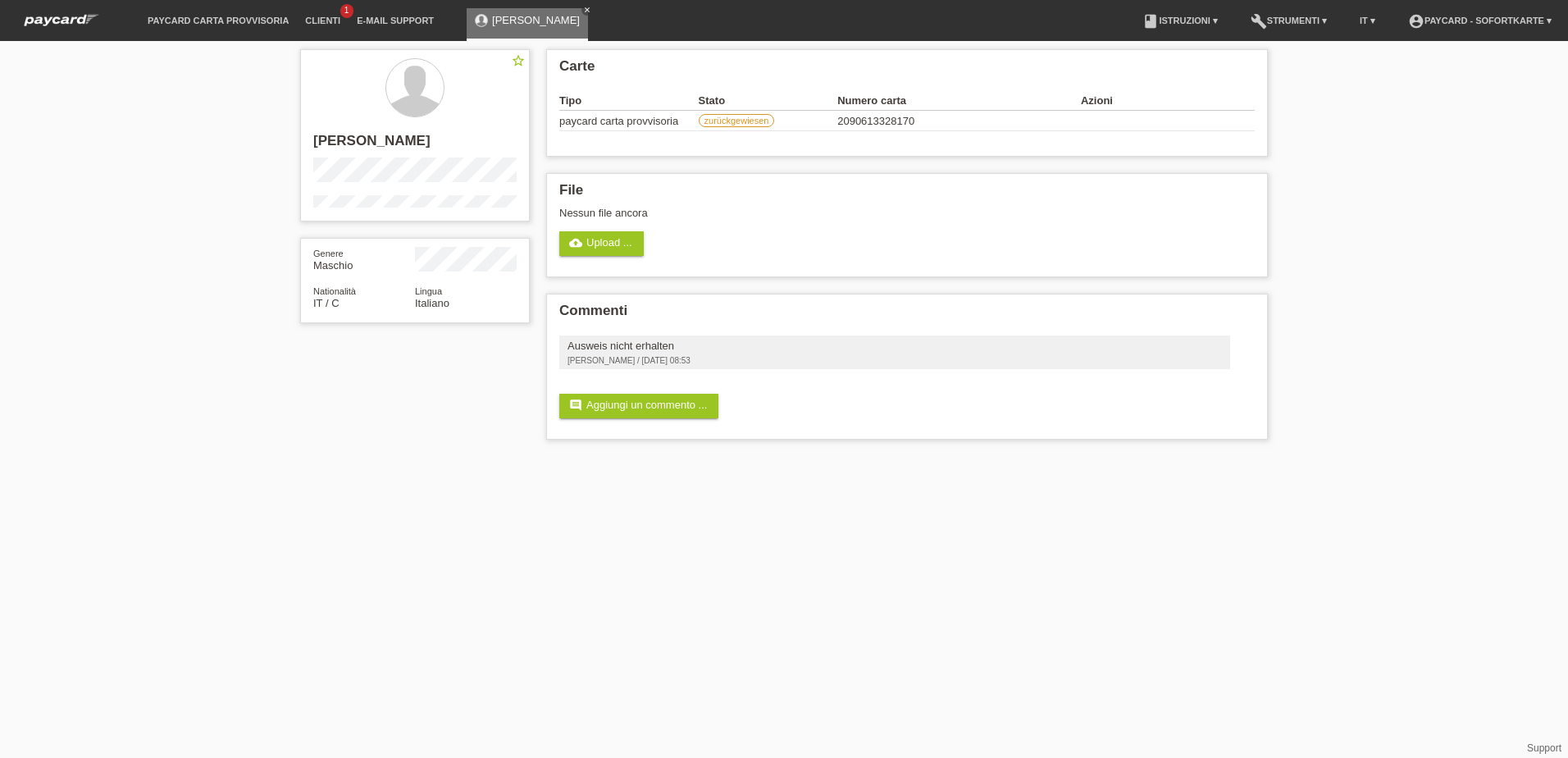
click at [591, 9] on icon "close" at bounding box center [587, 10] width 8 height 8
